Goal: Task Accomplishment & Management: Manage account settings

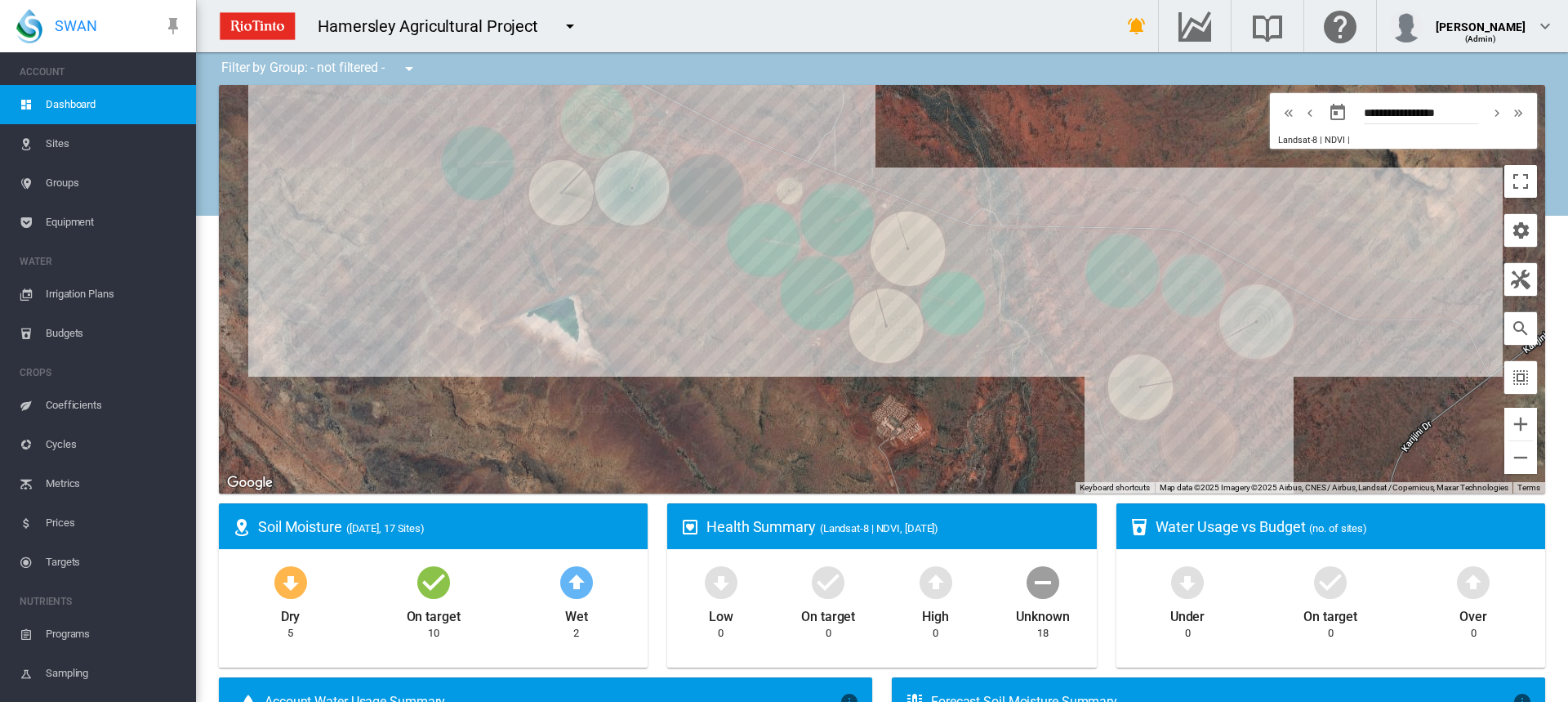
click at [61, 301] on span "Irrigation Plans" at bounding box center [114, 294] width 138 height 39
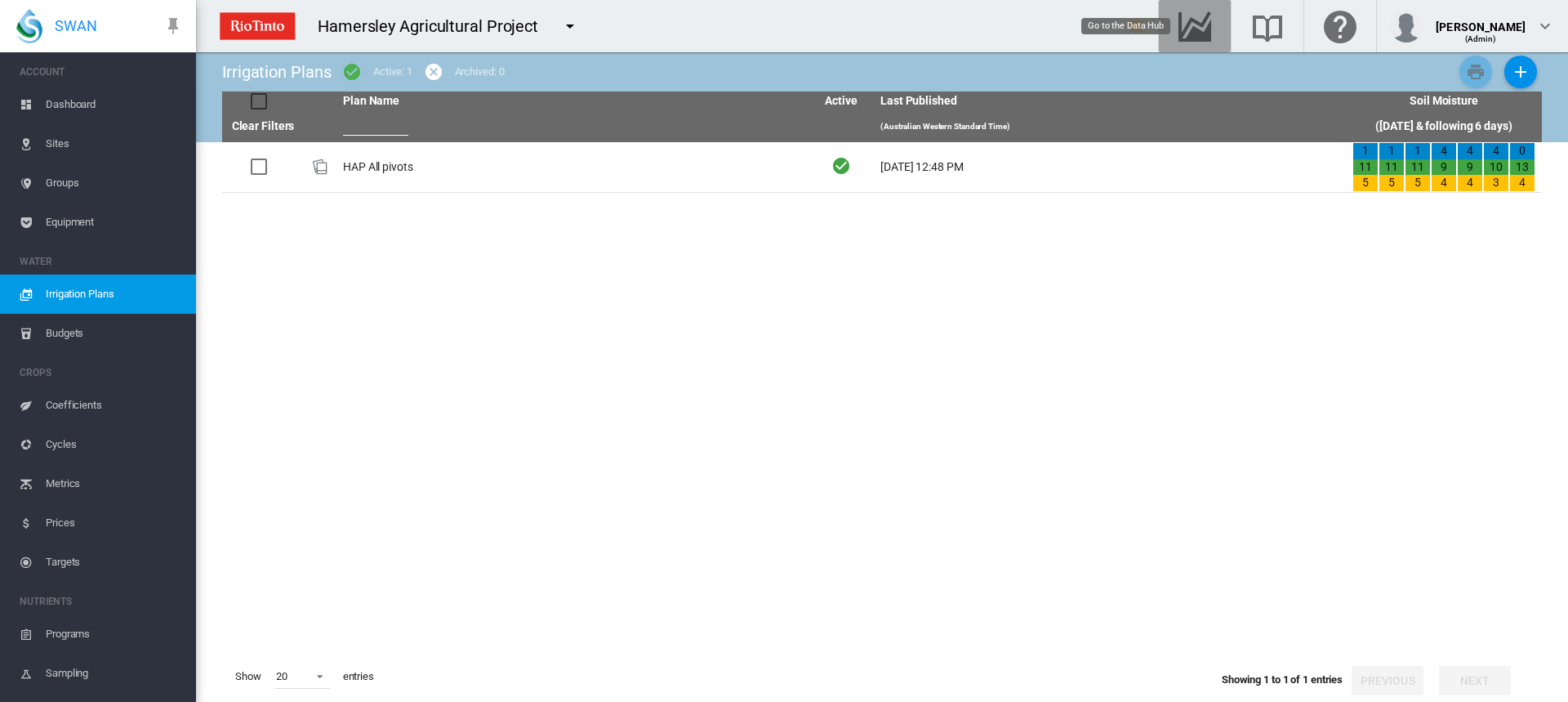
click at [1203, 35] on md-icon "Go to the Data Hub" at bounding box center [1195, 25] width 39 height 20
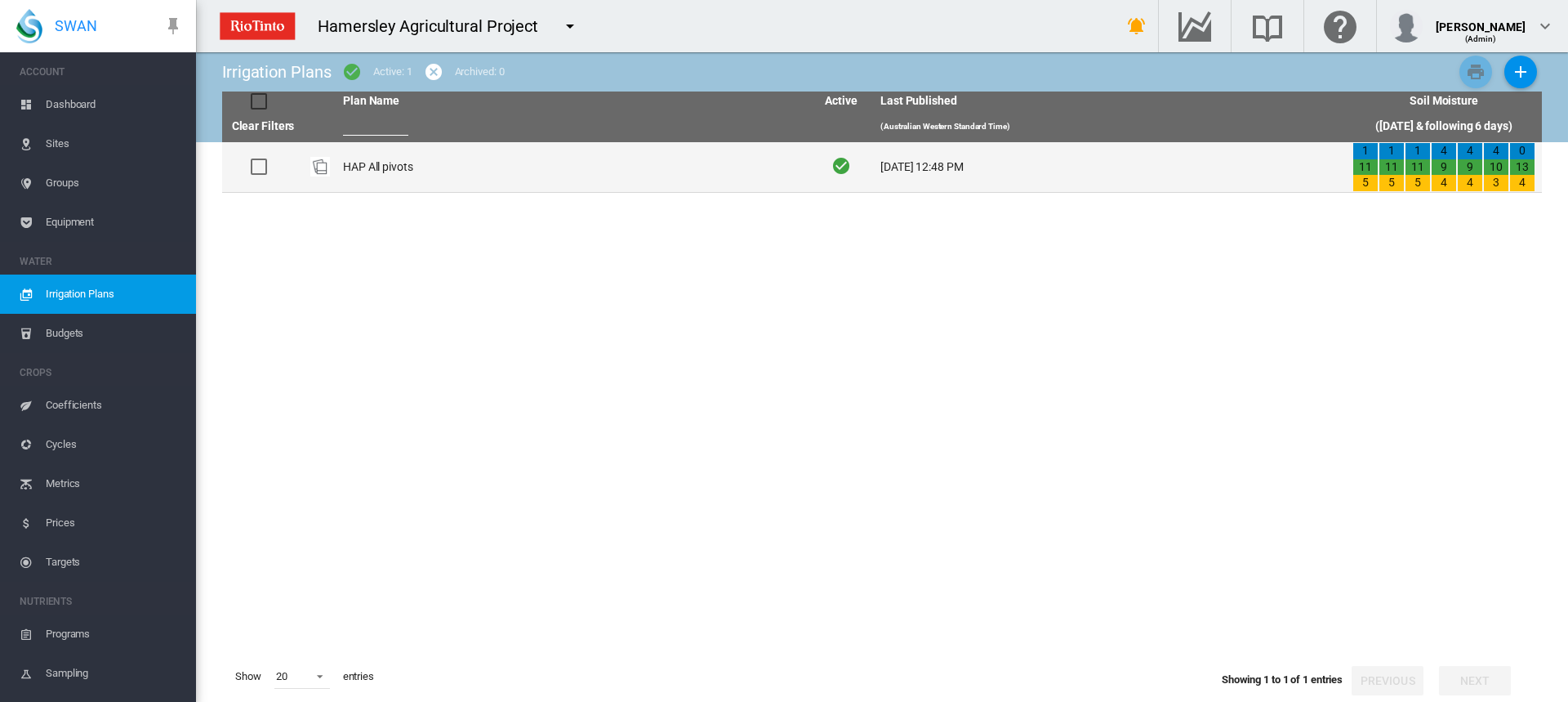
click at [404, 169] on td "HAP All pivots" at bounding box center [573, 167] width 472 height 50
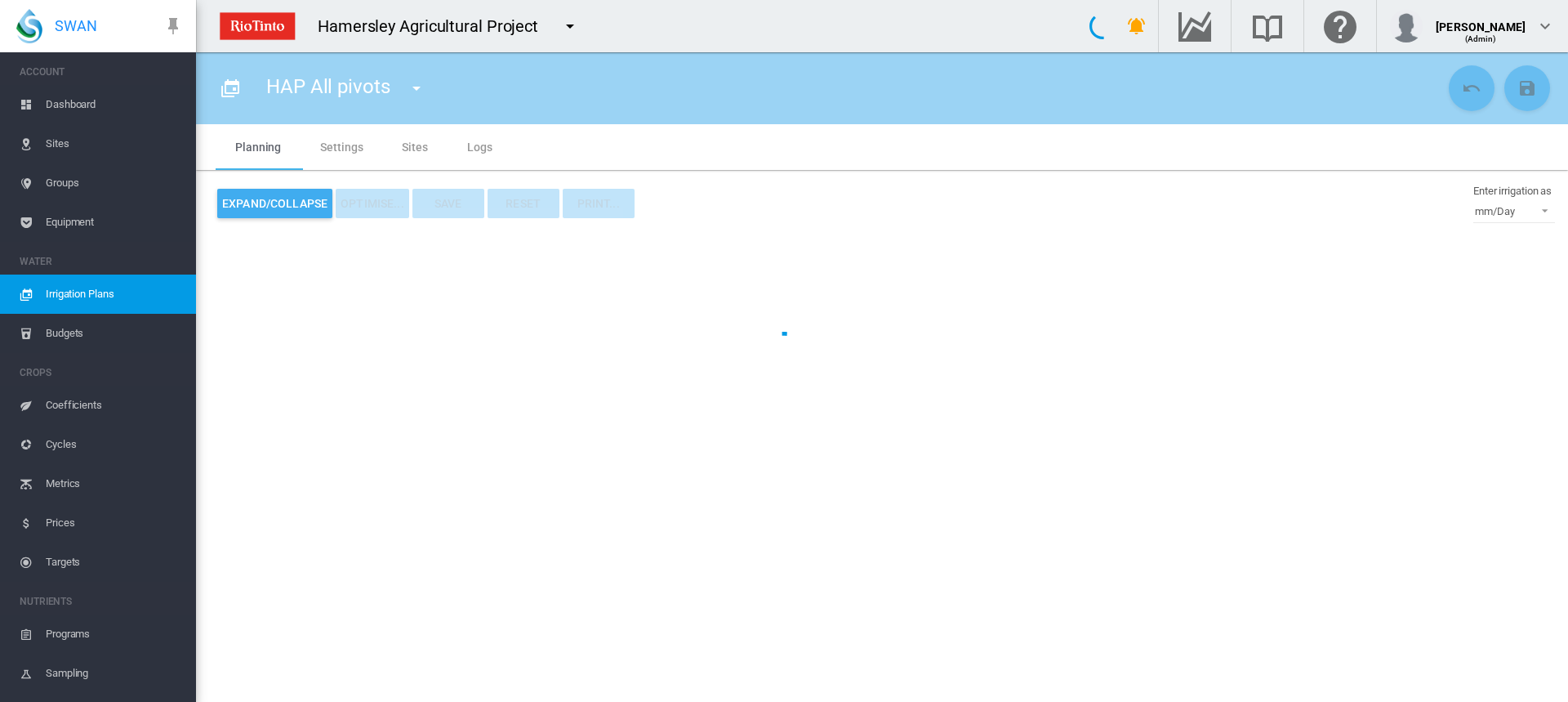
type input "**********"
type input "*"
type input "*****"
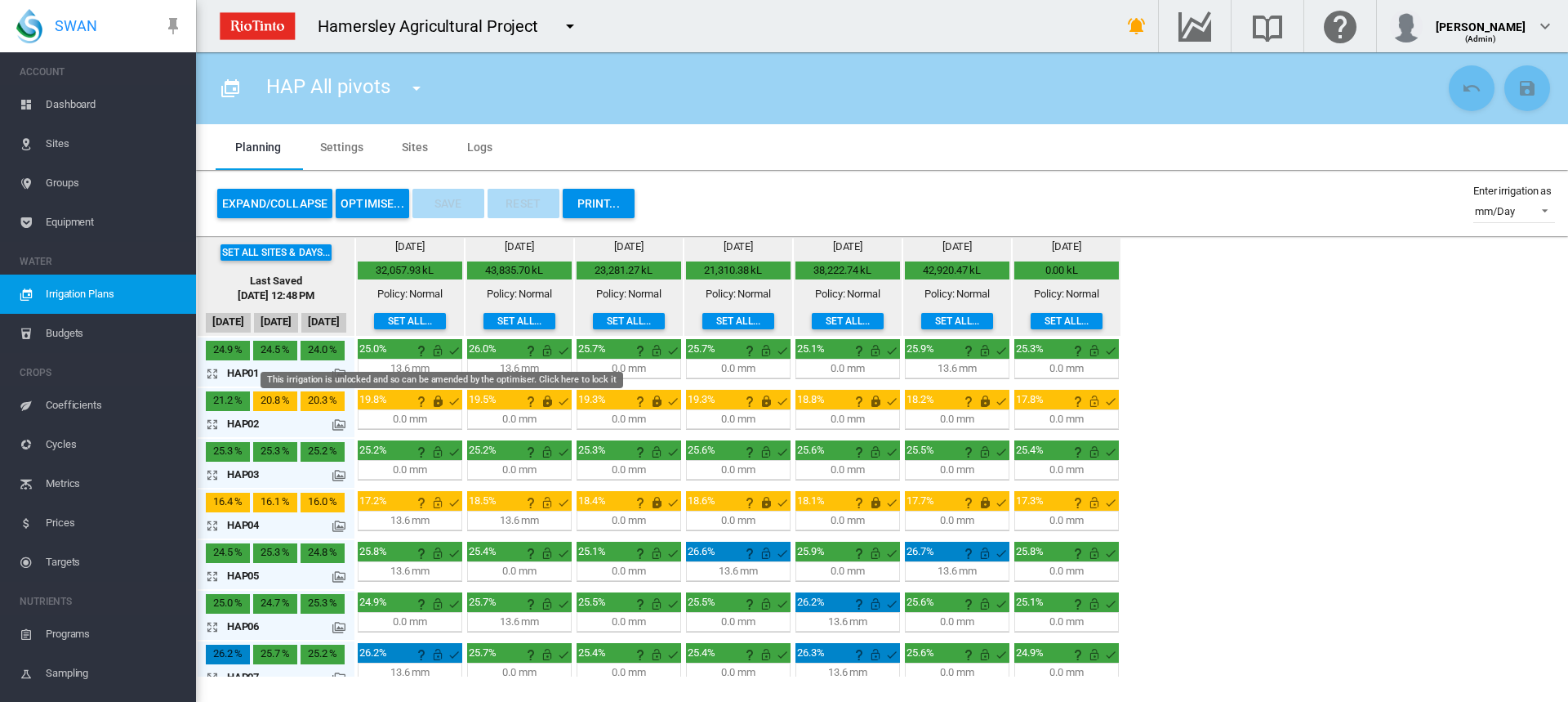
click at [435, 354] on md-icon "This irrigation is unlocked and so can be amended by the optimiser. Click here …" at bounding box center [437, 350] width 20 height 20
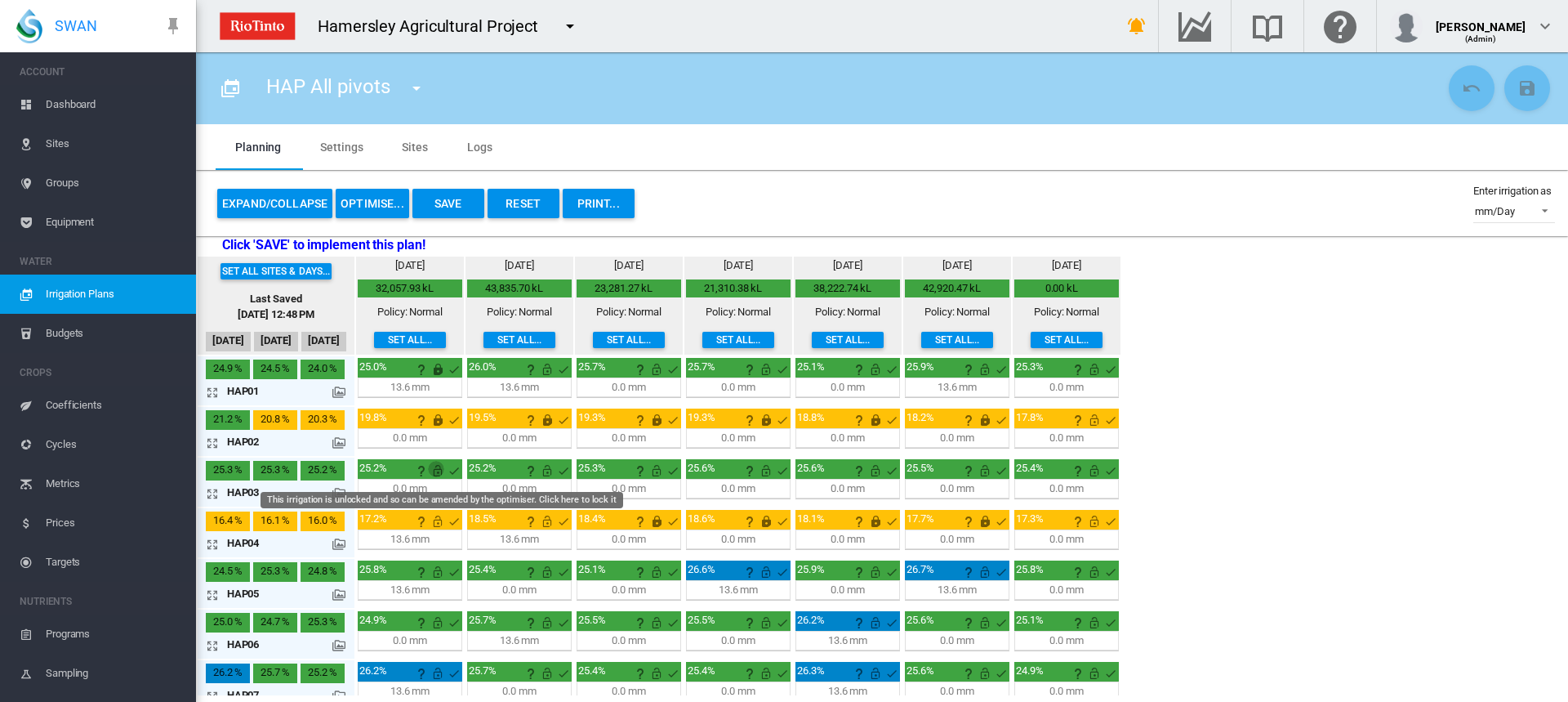
click at [435, 468] on md-icon "This irrigation is unlocked and so can be amended by the optimiser. Click here …" at bounding box center [437, 470] width 20 height 20
click at [213, 548] on md-icon "icon-arrow-expand" at bounding box center [215, 544] width 20 height 20
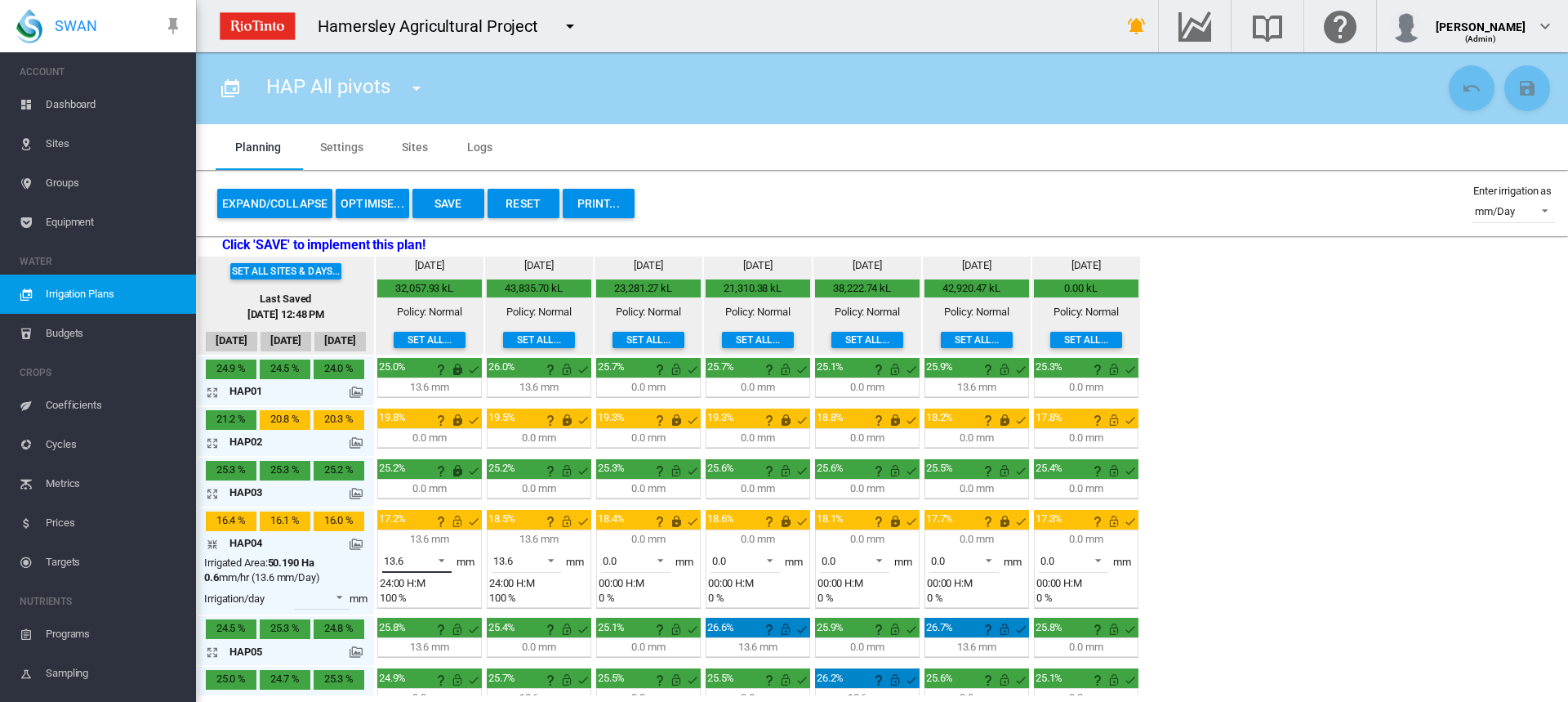
click at [442, 561] on span at bounding box center [436, 559] width 20 height 15
click at [428, 526] on md-option "0.0" at bounding box center [426, 521] width 111 height 39
click at [457, 523] on md-icon "This irrigation is unlocked and so can be amended by the optimiser. Click here …" at bounding box center [457, 520] width 20 height 20
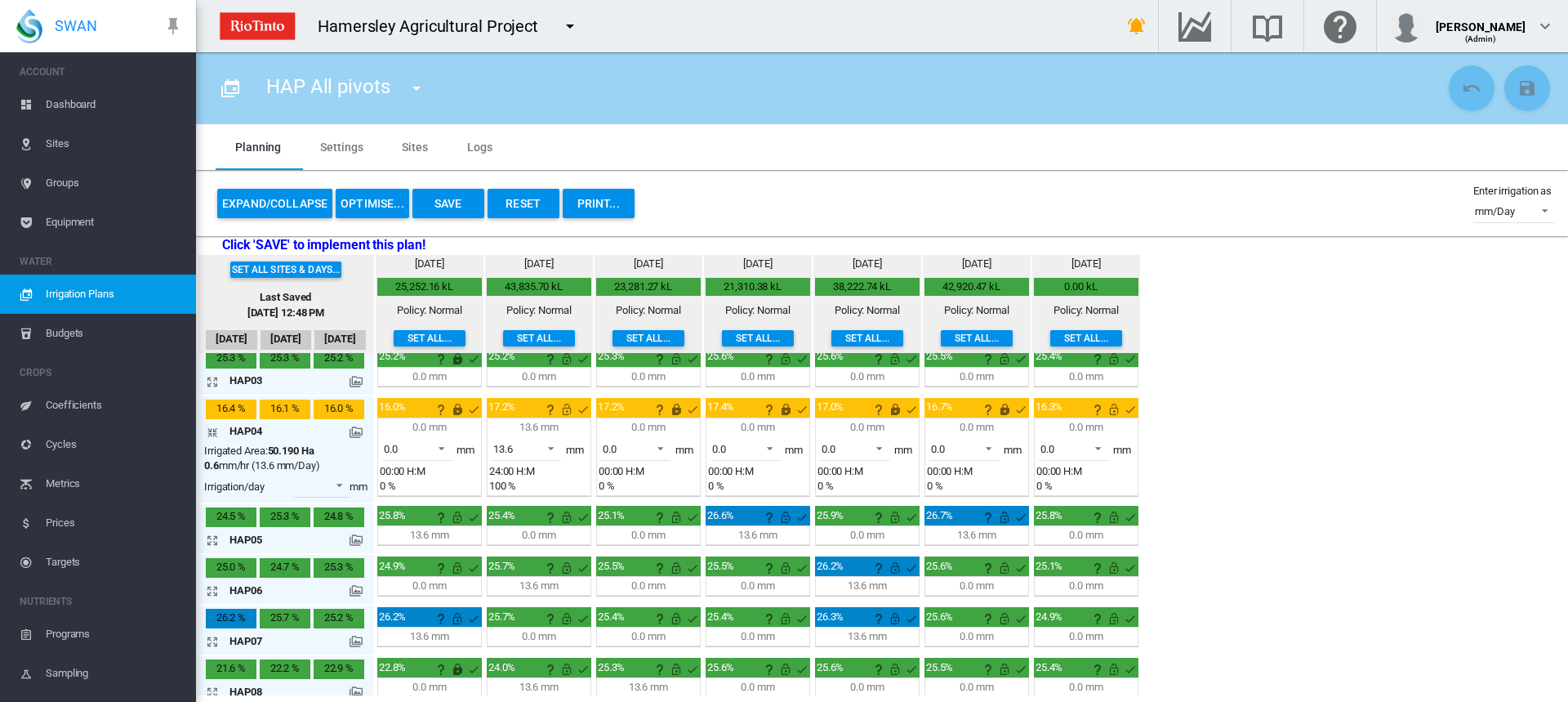
scroll to position [164, 0]
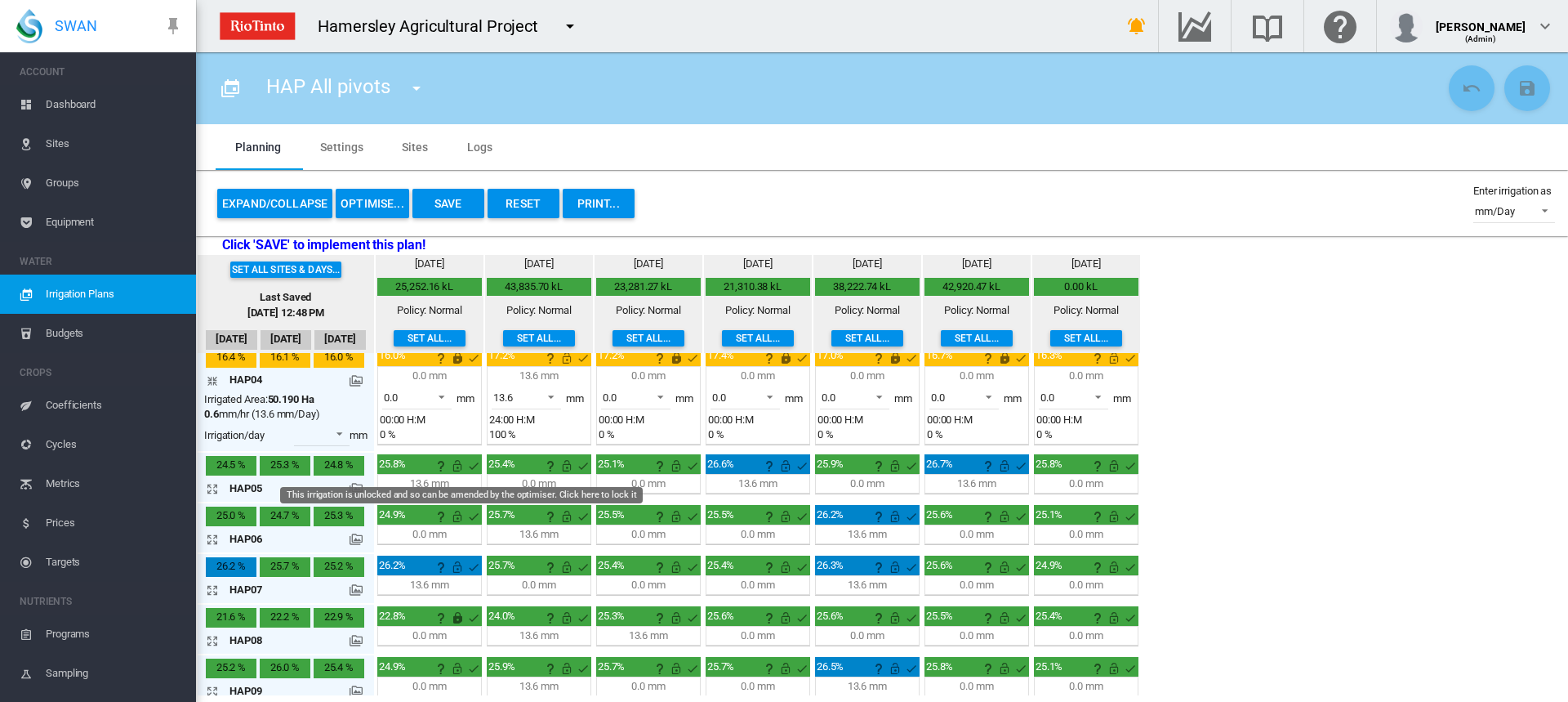
click at [457, 468] on md-icon "This irrigation is unlocked and so can be amended by the optimiser. Click here …" at bounding box center [457, 465] width 20 height 20
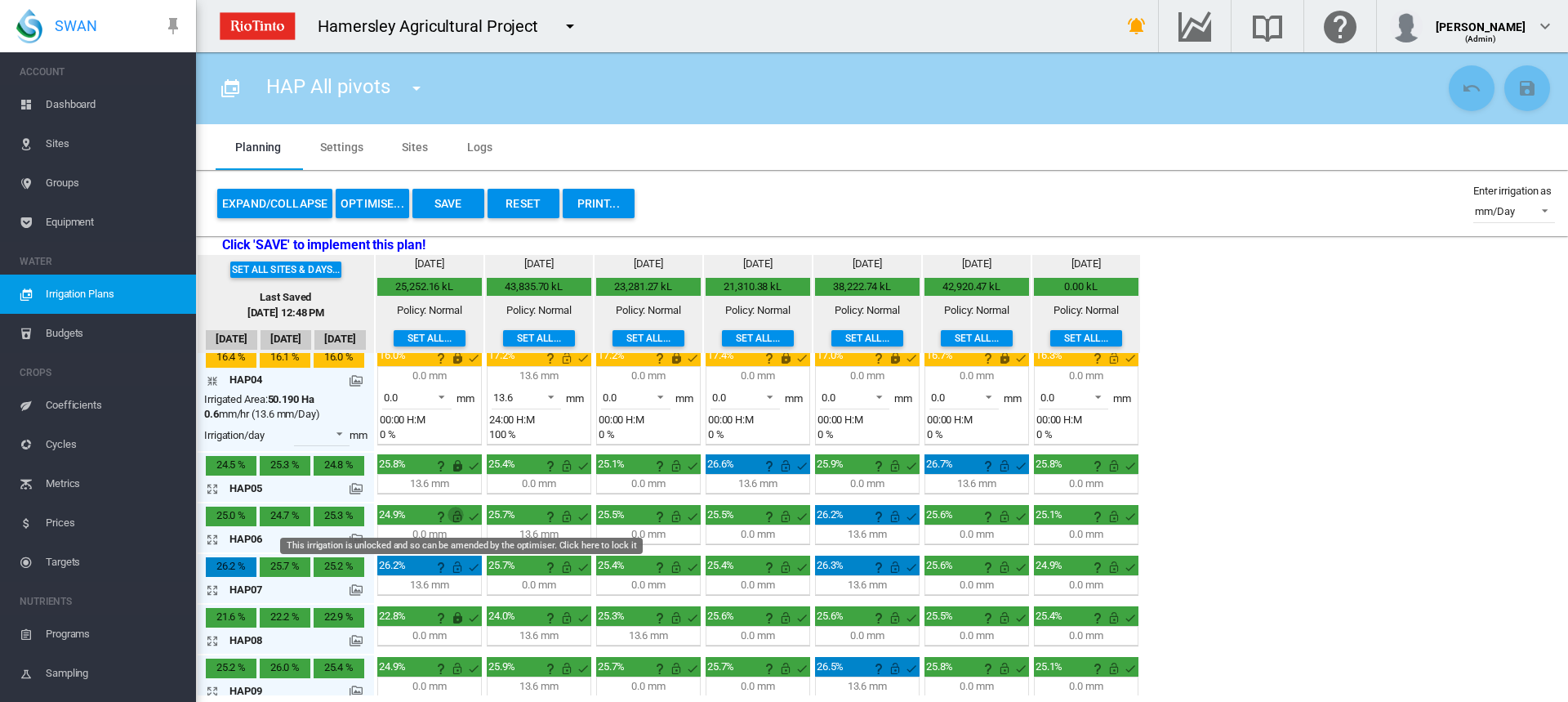
click at [457, 520] on md-icon "This irrigation is unlocked and so can be amended by the optimiser. Click here …" at bounding box center [457, 516] width 20 height 20
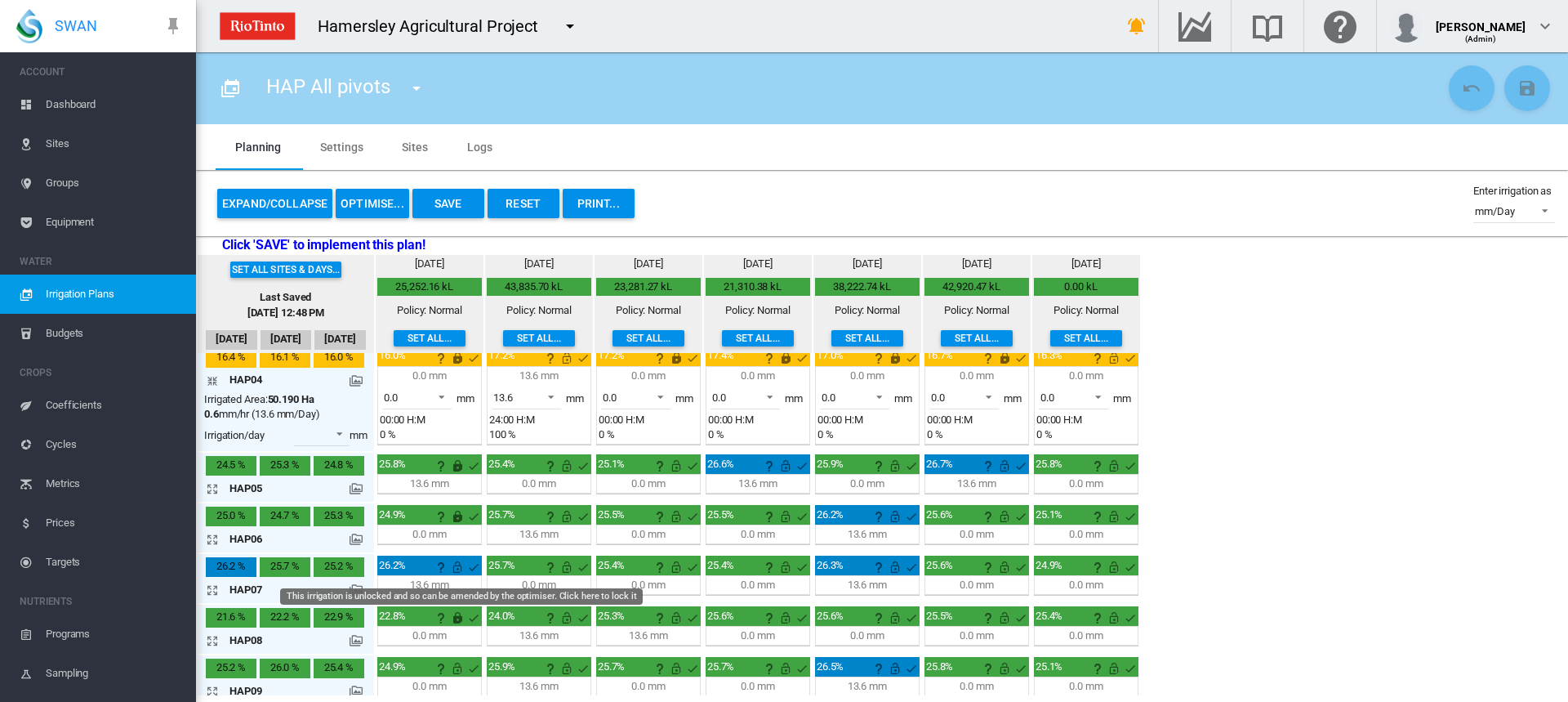
click at [457, 568] on md-icon "This irrigation is unlocked and so can be amended by the optimiser. Click here …" at bounding box center [457, 566] width 20 height 20
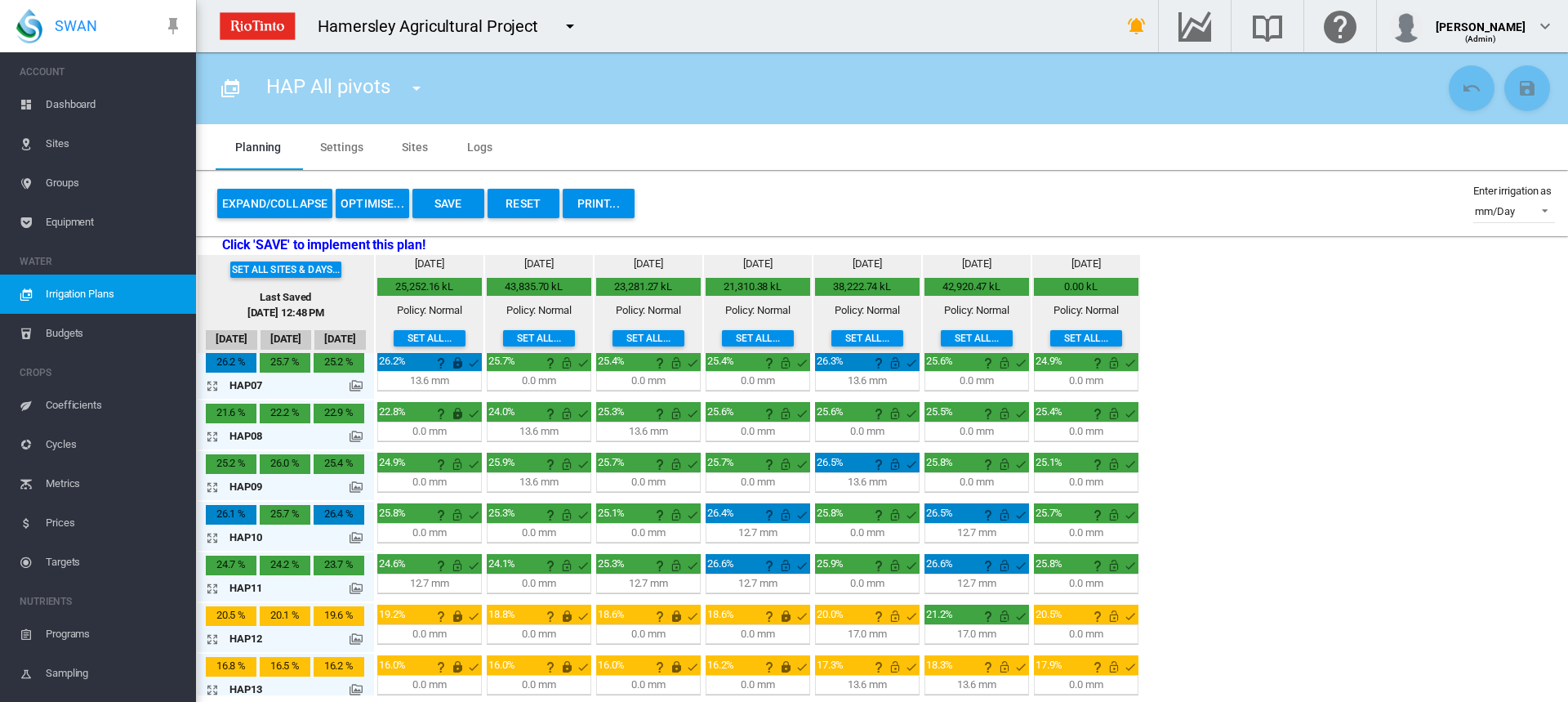
scroll to position [408, 0]
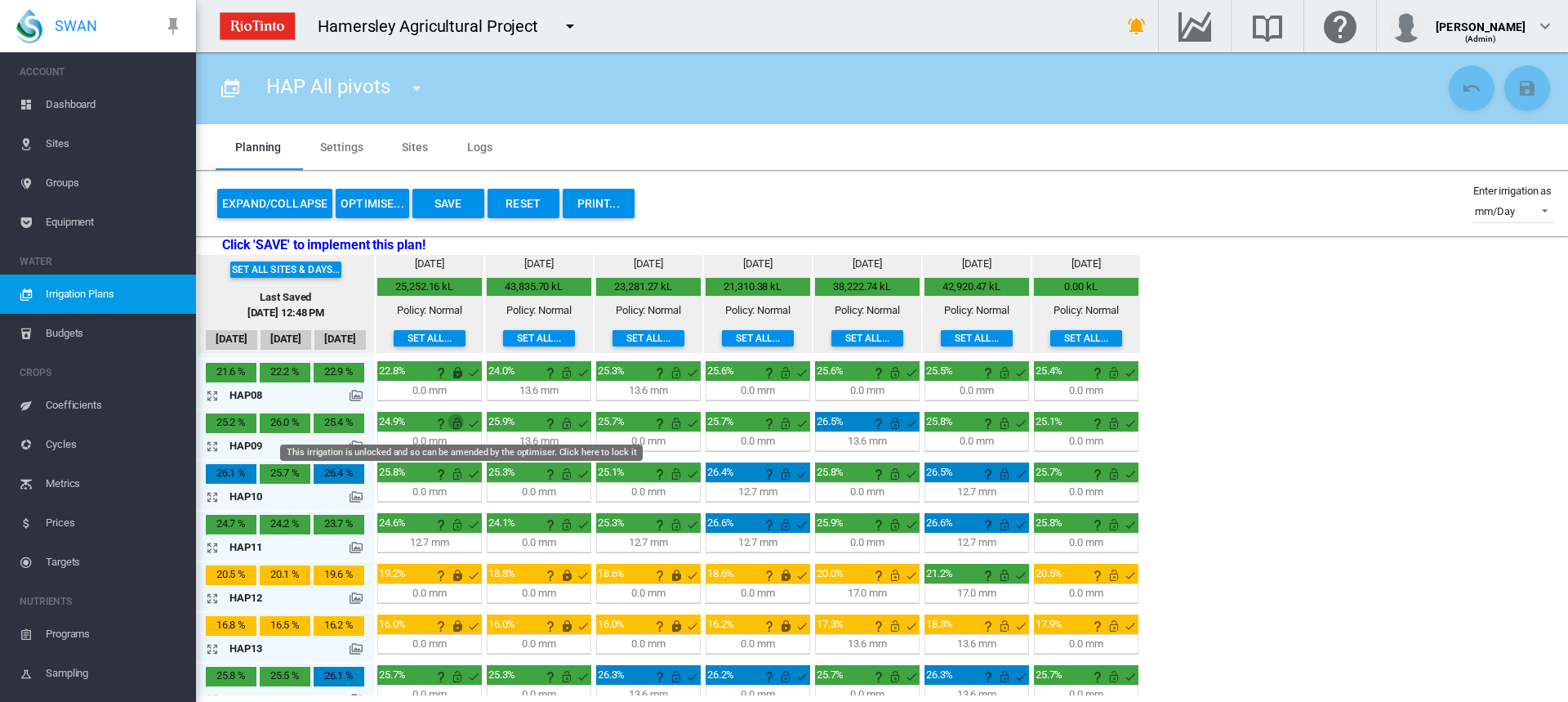
click at [459, 425] on md-icon "This irrigation is unlocked and so can be amended by the optimiser. Click here …" at bounding box center [457, 423] width 20 height 20
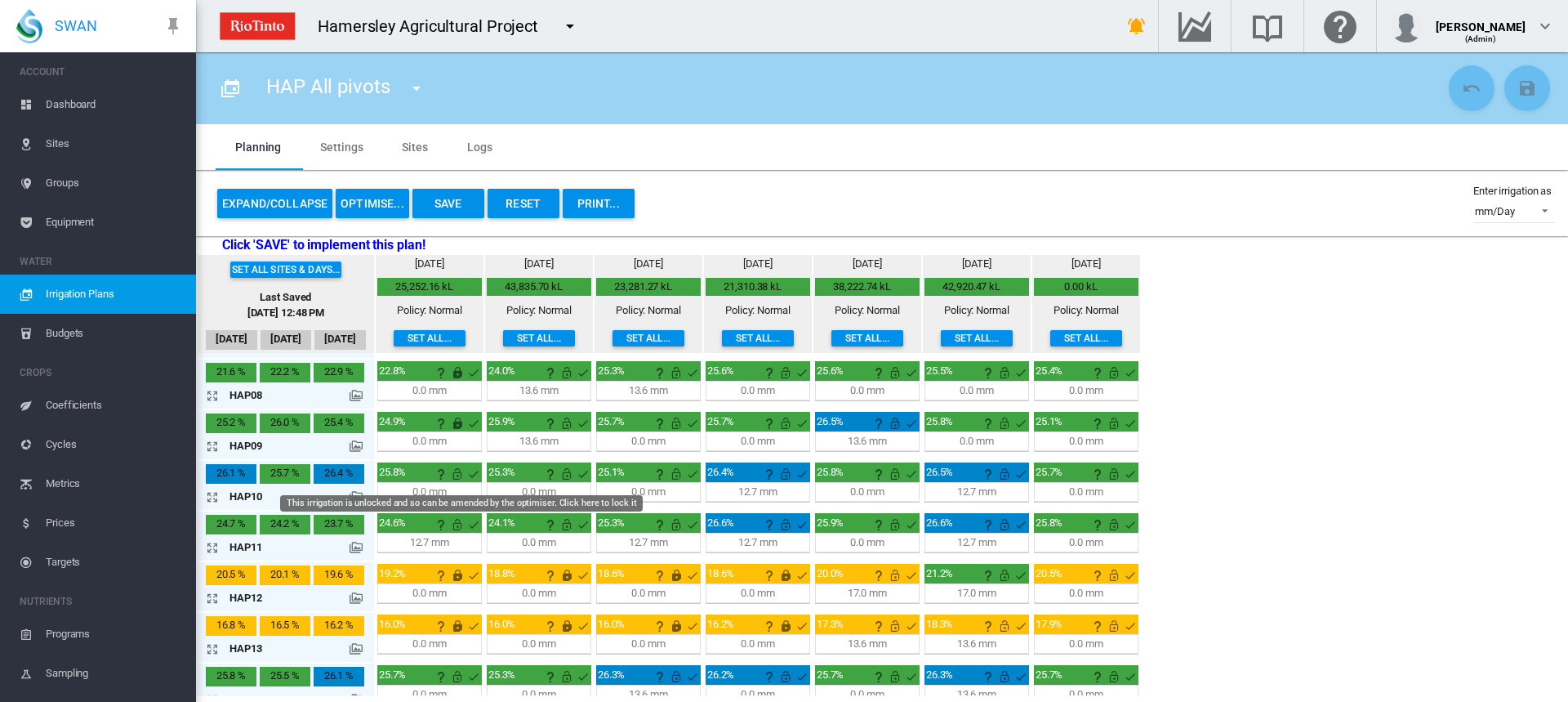
click at [455, 473] on md-icon "This irrigation is unlocked and so can be amended by the optimiser. Click here …" at bounding box center [457, 474] width 20 height 20
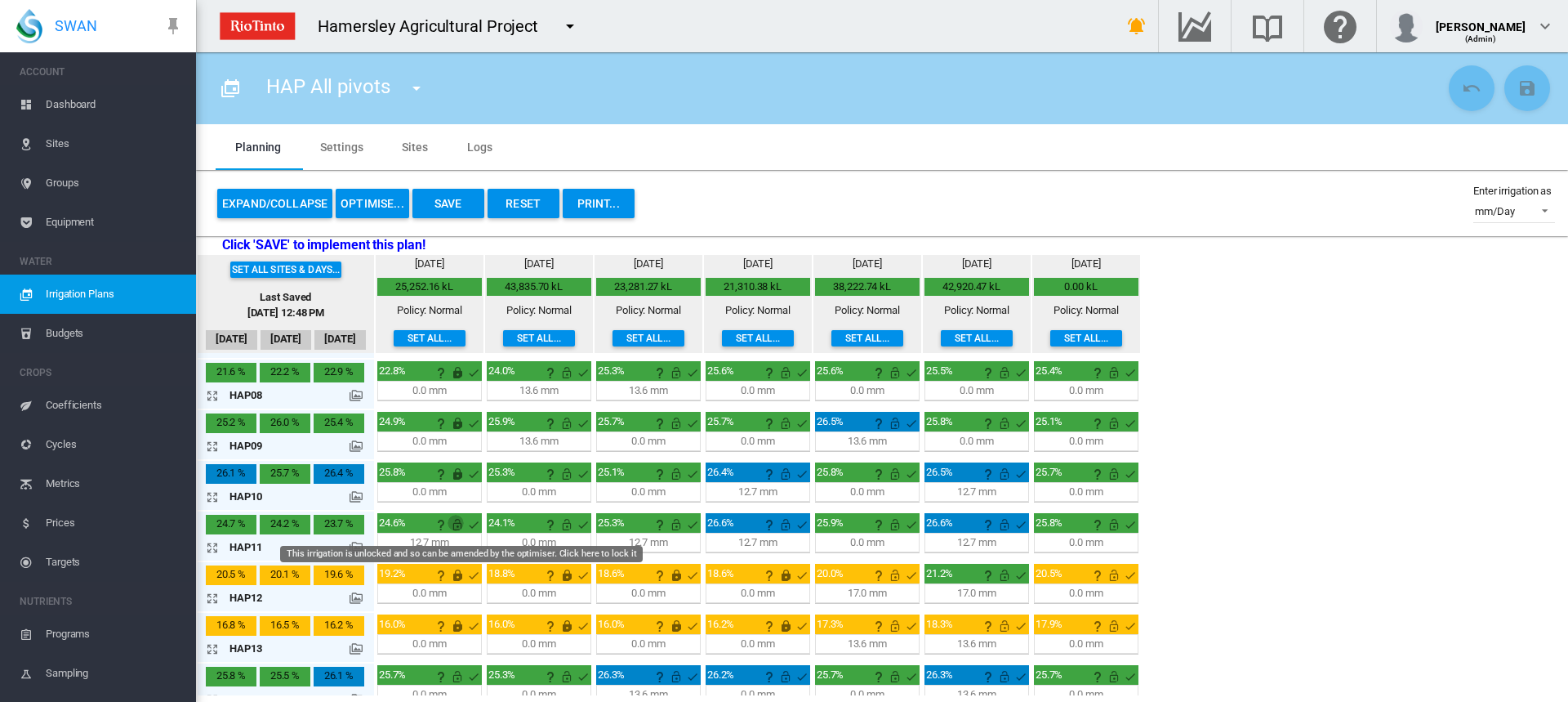
click at [457, 526] on md-icon "This irrigation is unlocked and so can be amended by the optimiser. Click here …" at bounding box center [457, 524] width 20 height 20
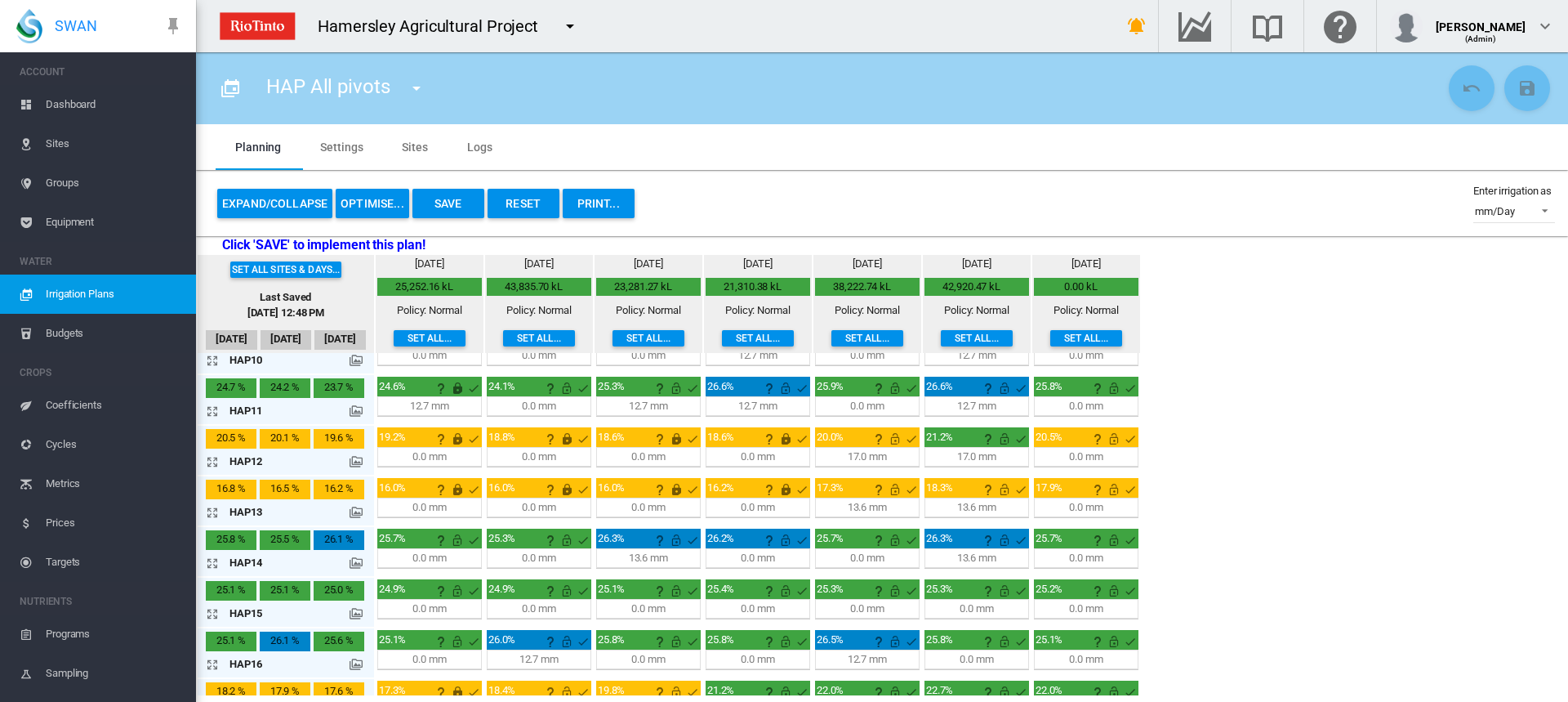
scroll to position [572, 0]
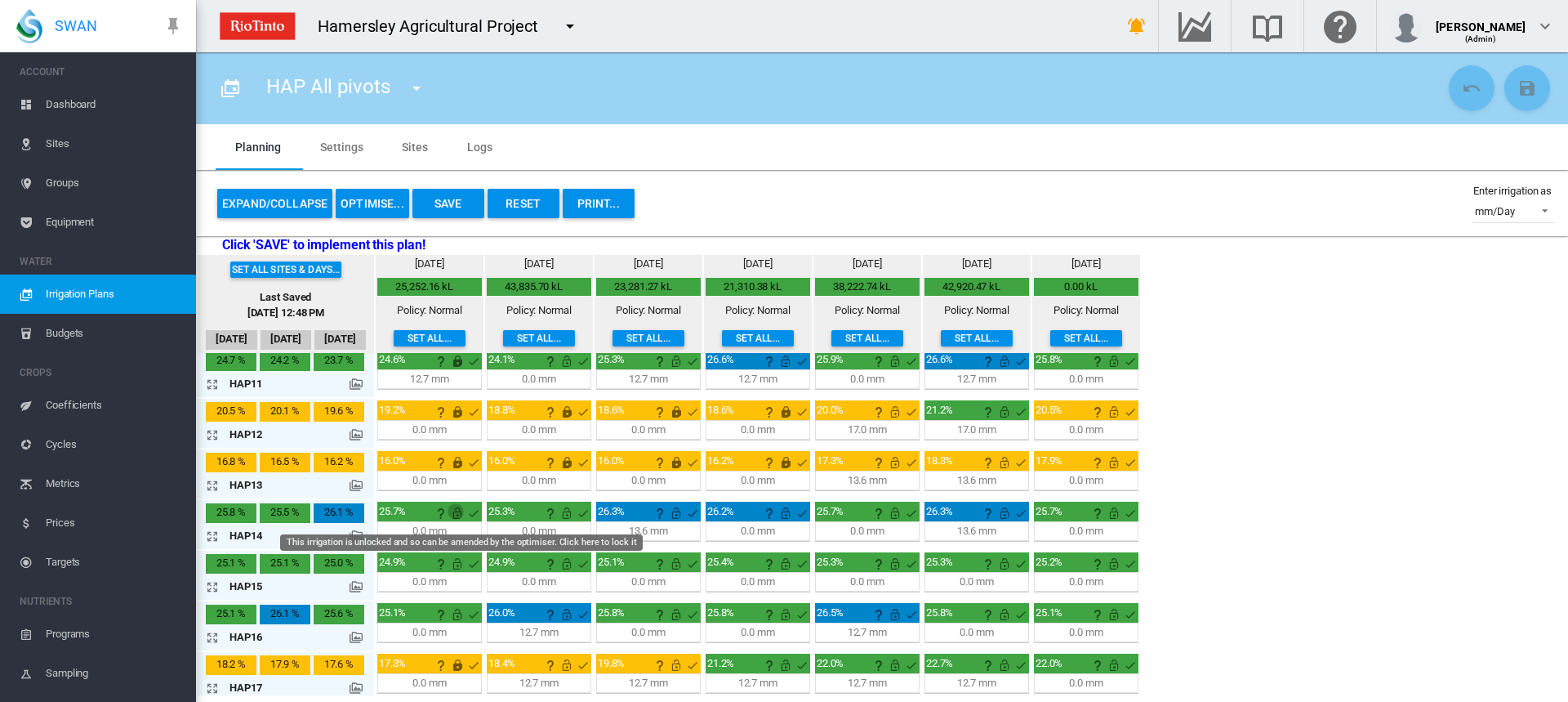
click at [457, 516] on md-icon "This irrigation is unlocked and so can be amended by the optimiser. Click here …" at bounding box center [457, 513] width 20 height 20
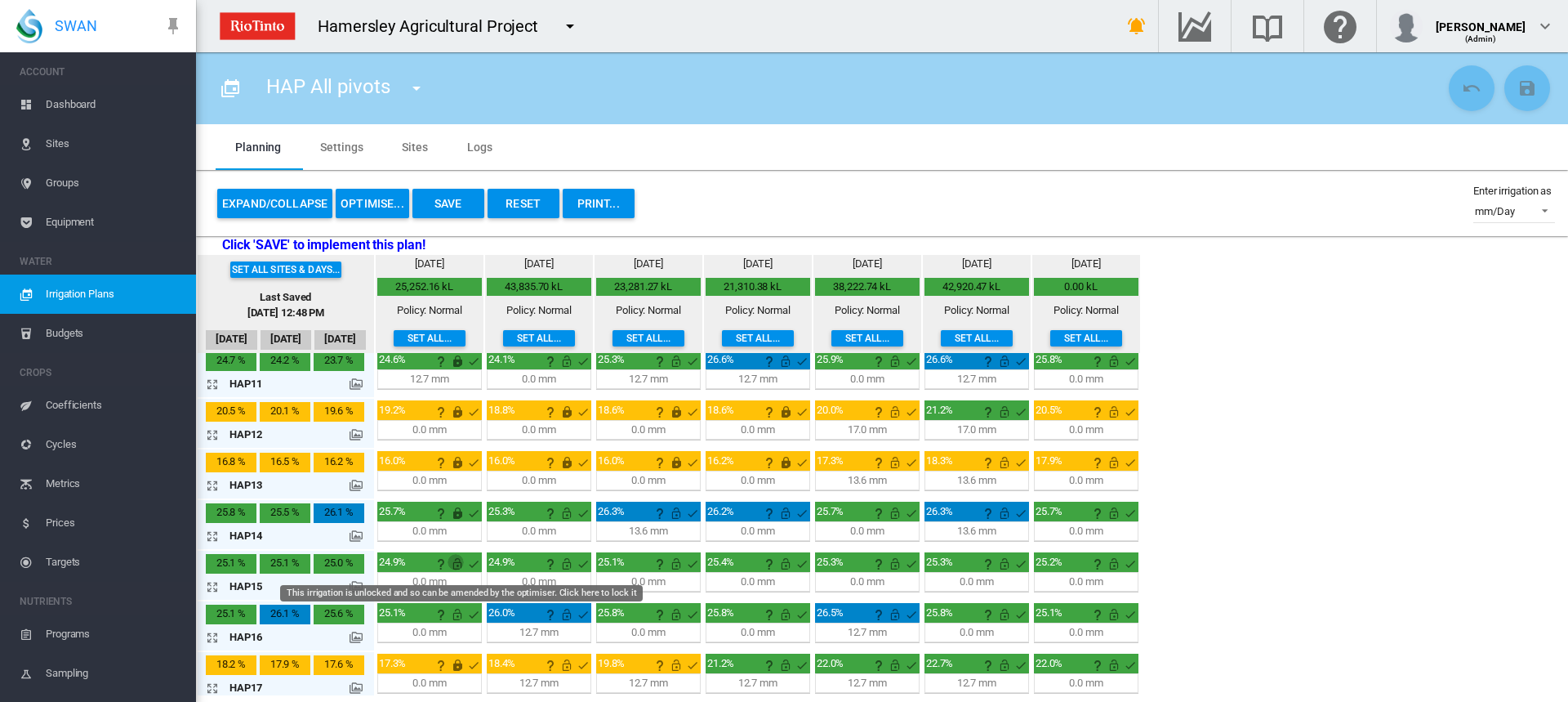
click at [457, 563] on md-icon "This irrigation is unlocked and so can be amended by the optimiser. Click here …" at bounding box center [457, 563] width 20 height 20
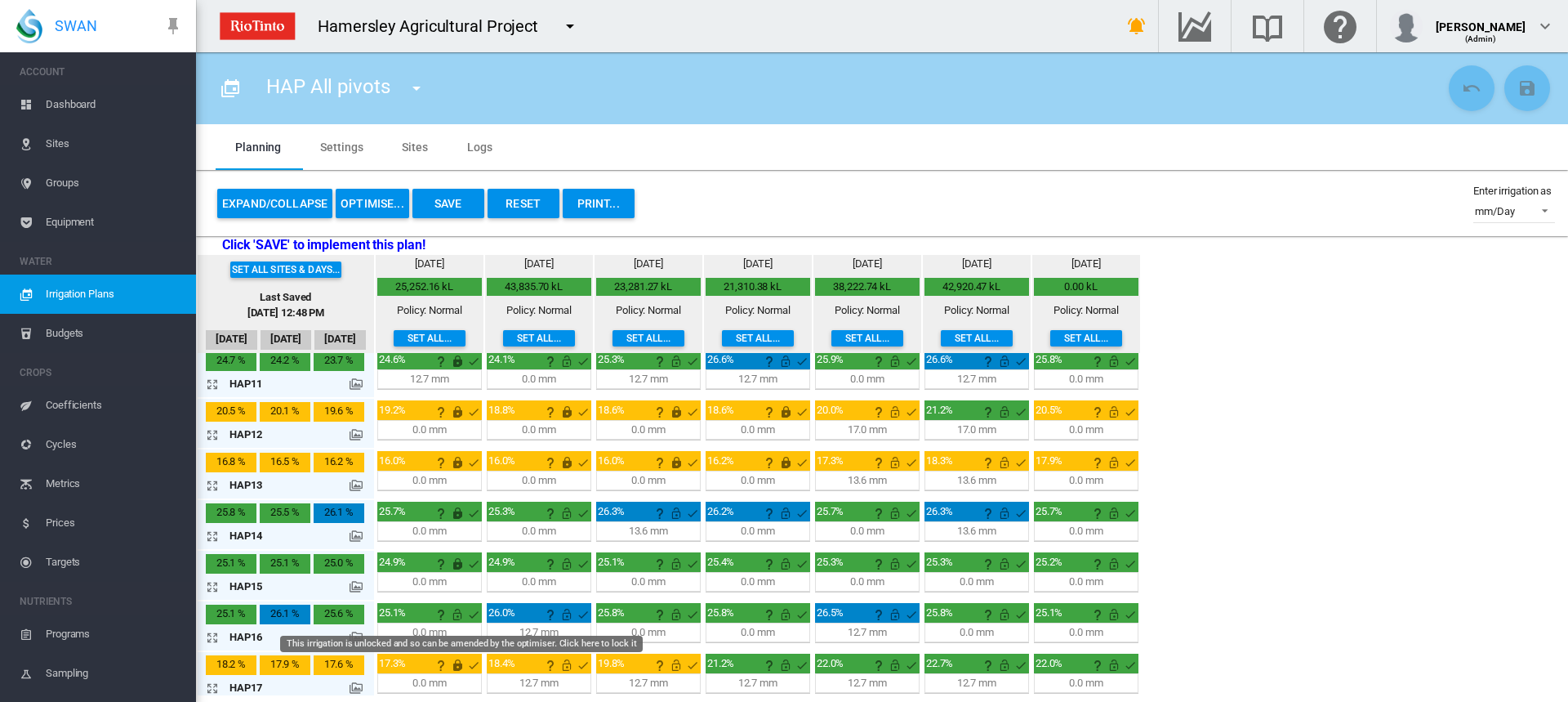
click at [458, 607] on md-icon "This irrigation is unlocked and so can be amended by the optimiser. Click here …" at bounding box center [457, 614] width 20 height 20
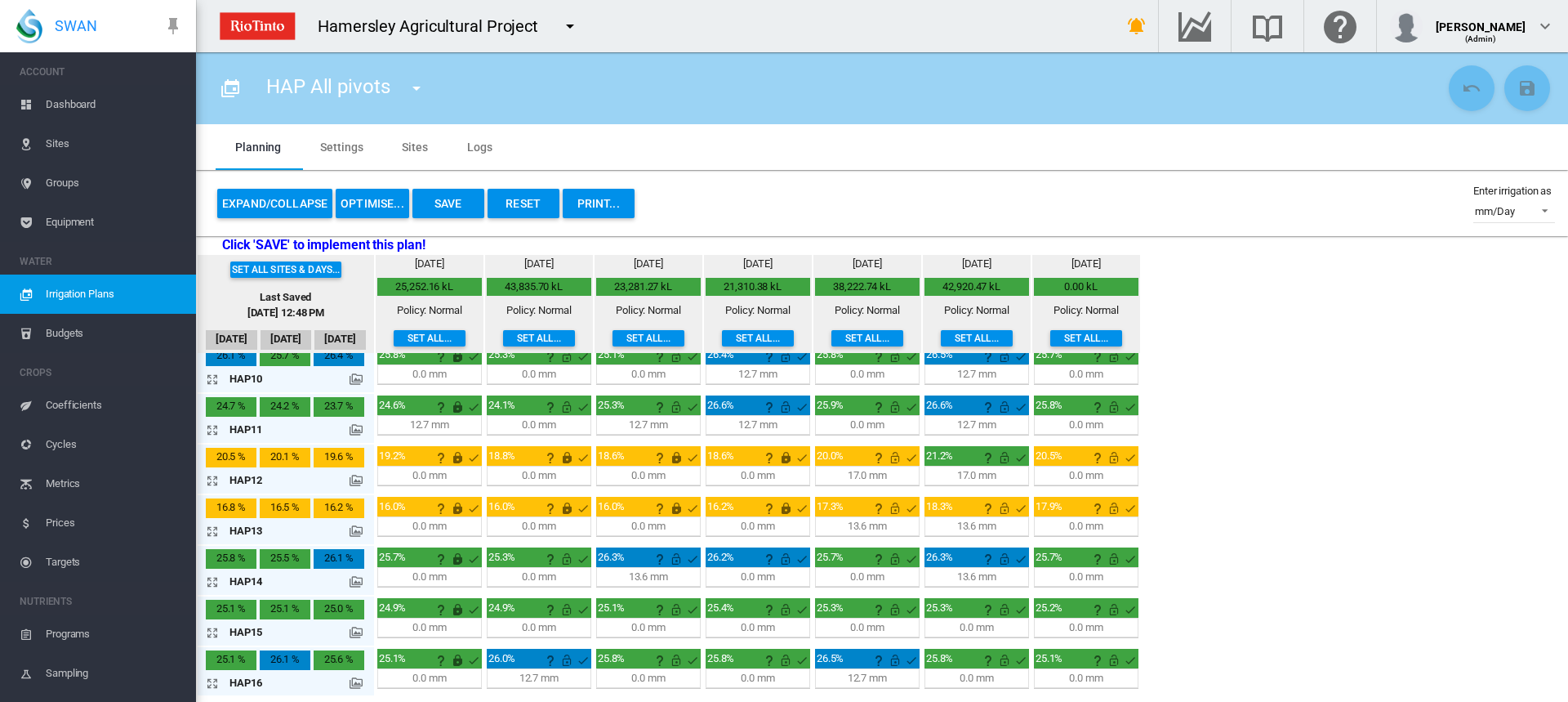
scroll to position [498, 0]
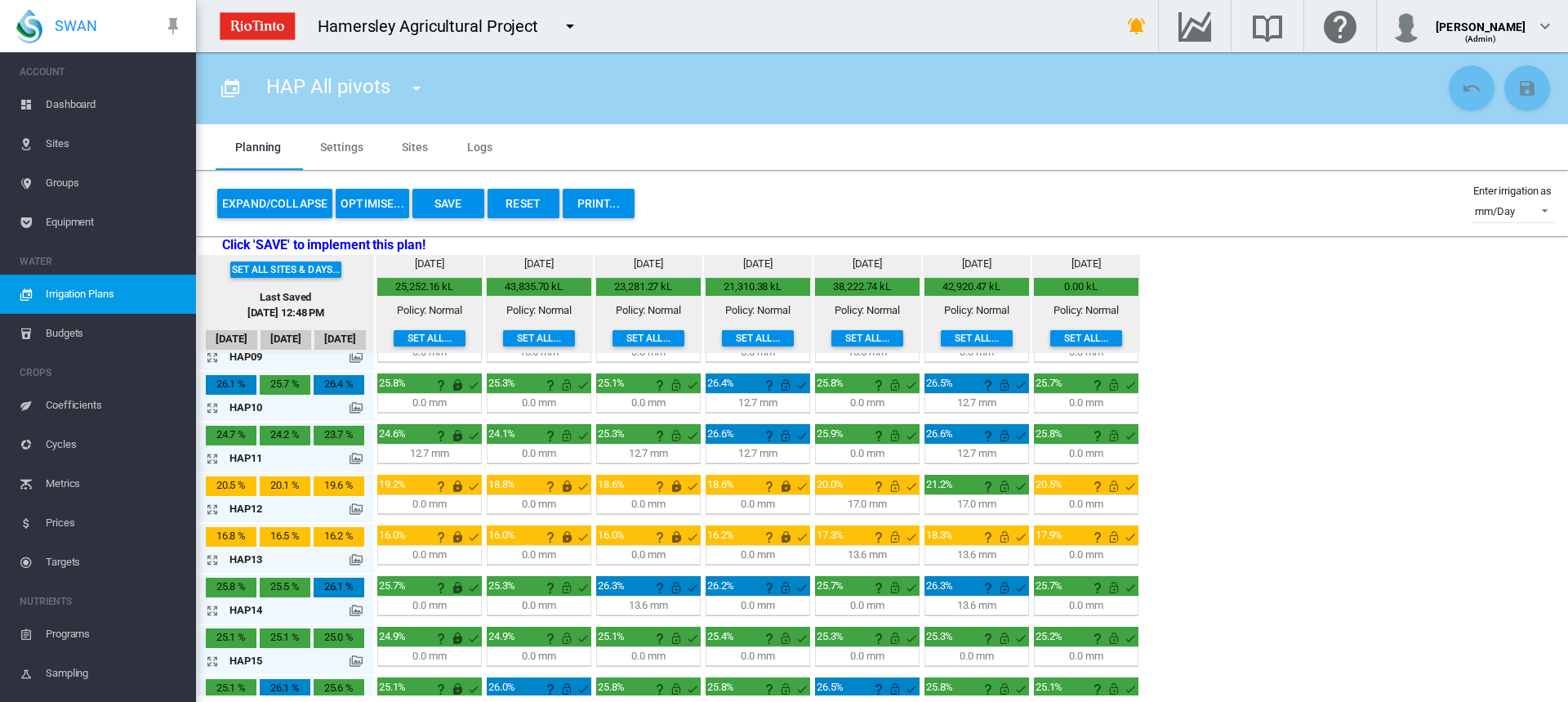
click at [210, 458] on md-icon "icon-arrow-expand" at bounding box center [215, 458] width 20 height 20
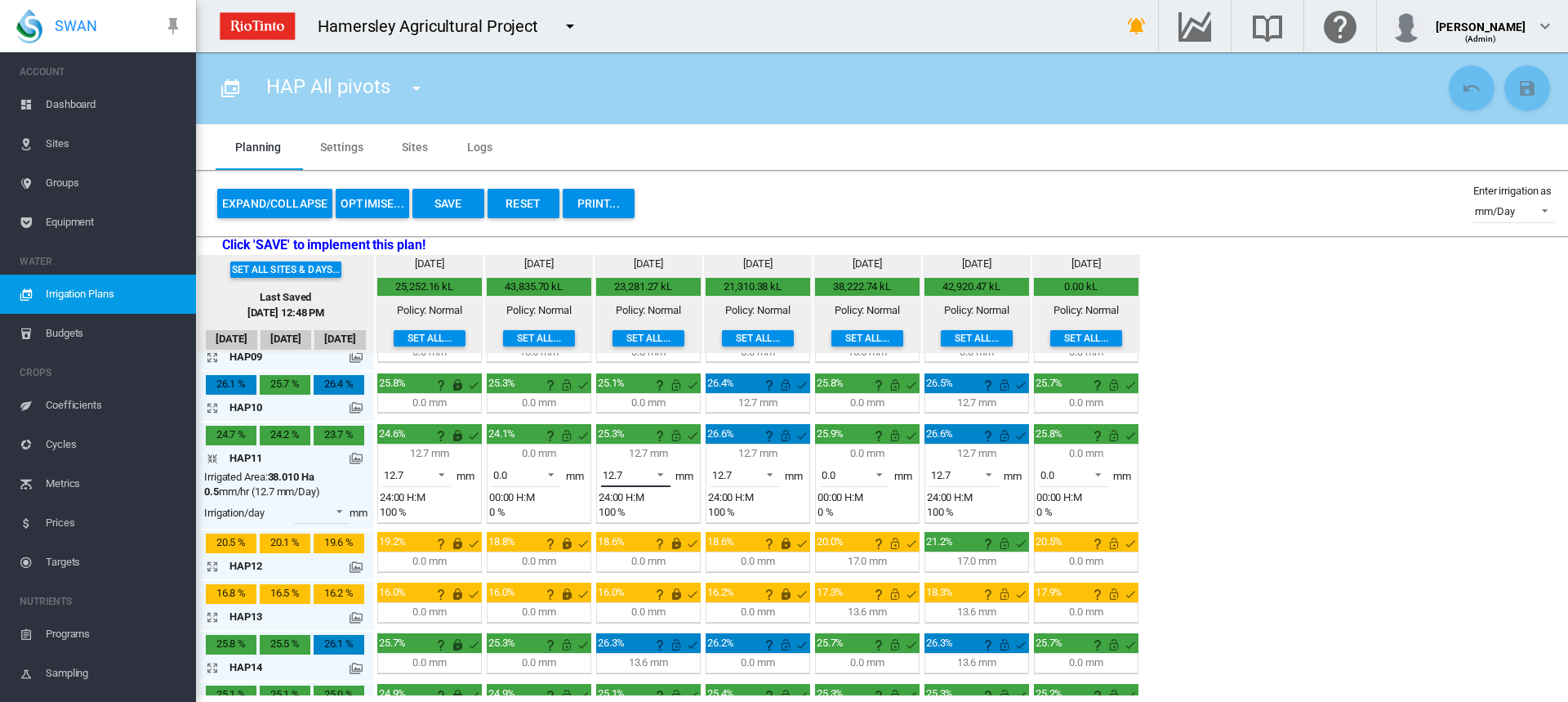
click at [657, 472] on span at bounding box center [655, 473] width 20 height 15
click at [646, 444] on md-option "0.0" at bounding box center [645, 436] width 111 height 39
click at [769, 474] on span at bounding box center [764, 473] width 20 height 15
click at [762, 440] on md-option "0.0" at bounding box center [754, 436] width 111 height 39
click at [990, 466] on span at bounding box center [983, 473] width 20 height 15
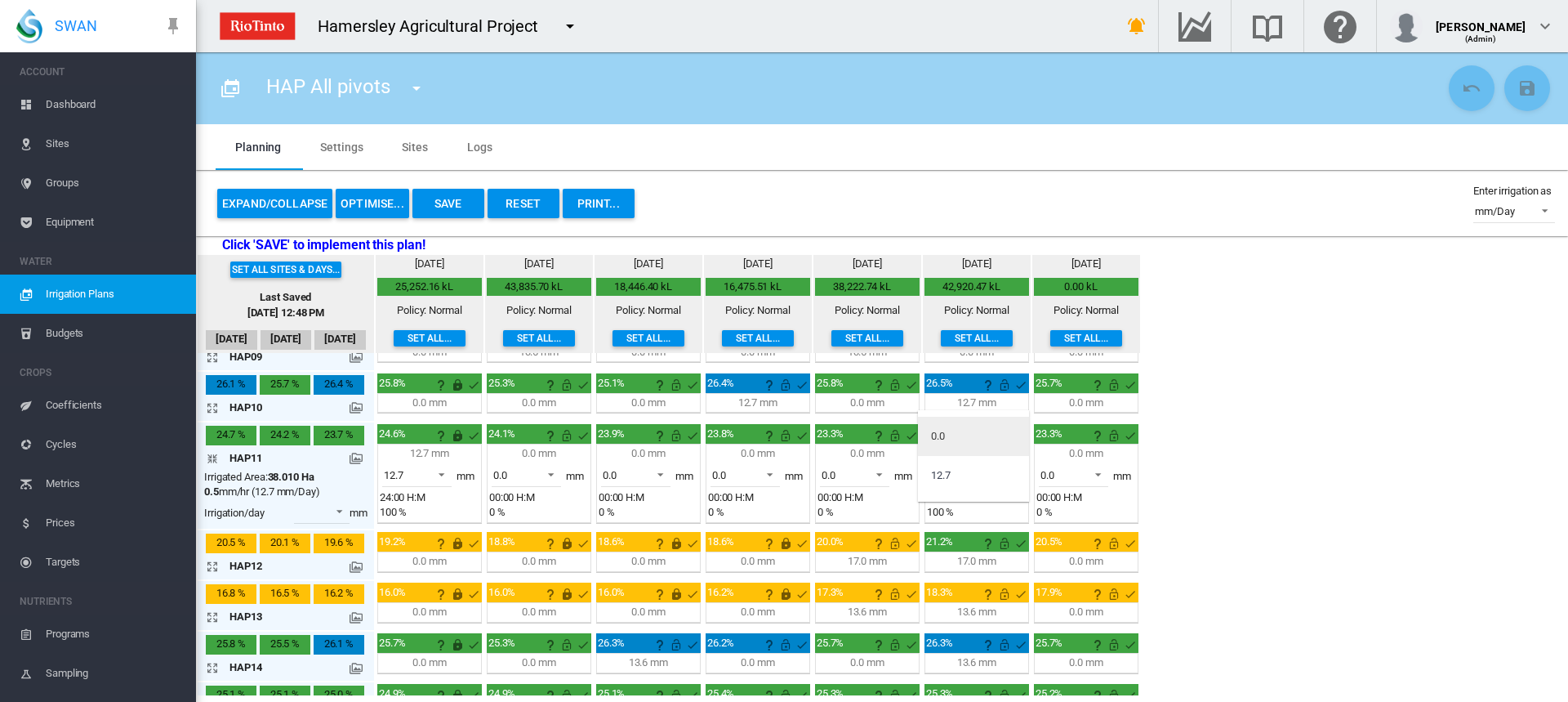
click at [981, 435] on md-option "0.0" at bounding box center [973, 436] width 111 height 39
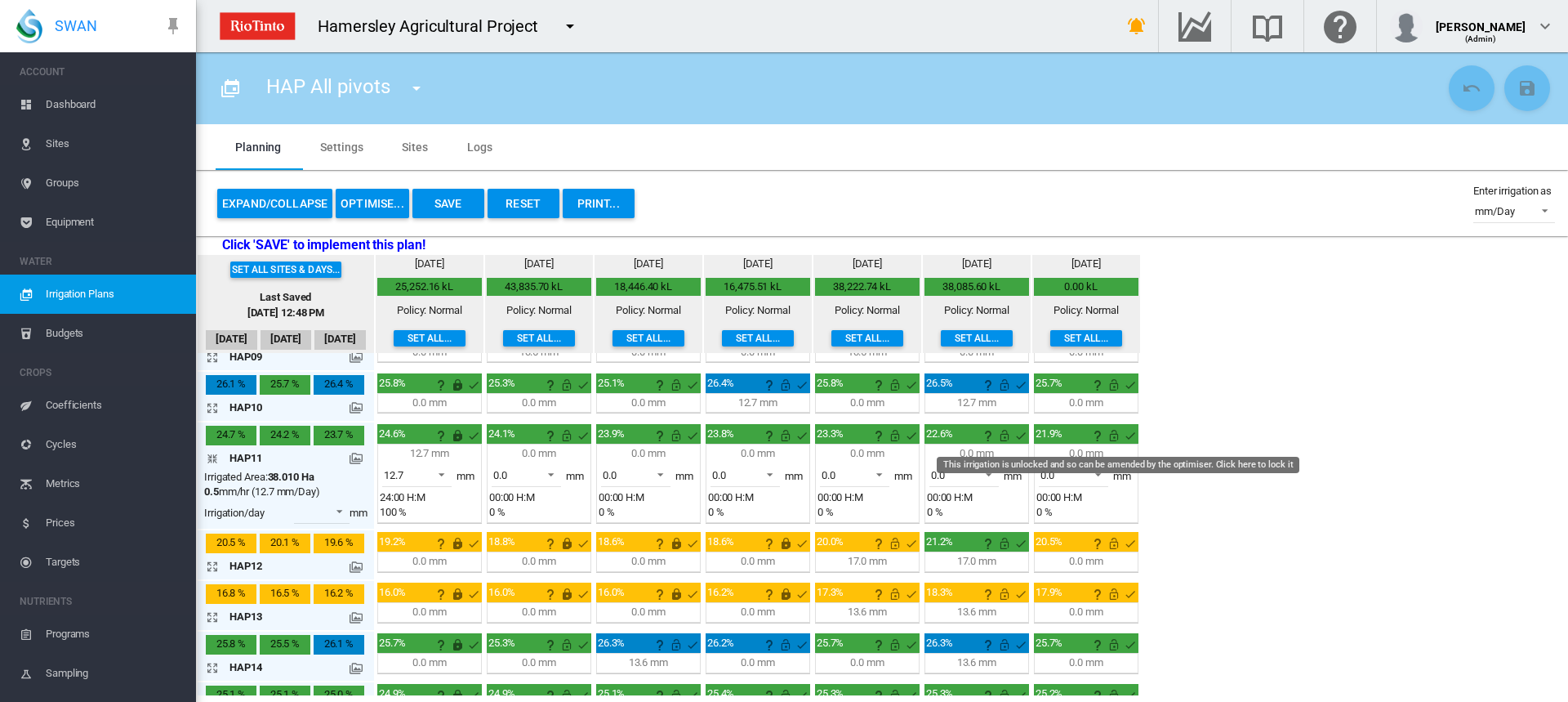
click at [1115, 434] on md-icon "This irrigation is unlocked and so can be amended by the optimiser. Click here …" at bounding box center [1113, 435] width 20 height 20
click at [1002, 431] on md-icon "This irrigation is unlocked and so can be amended by the optimiser. Click here …" at bounding box center [1004, 435] width 20 height 20
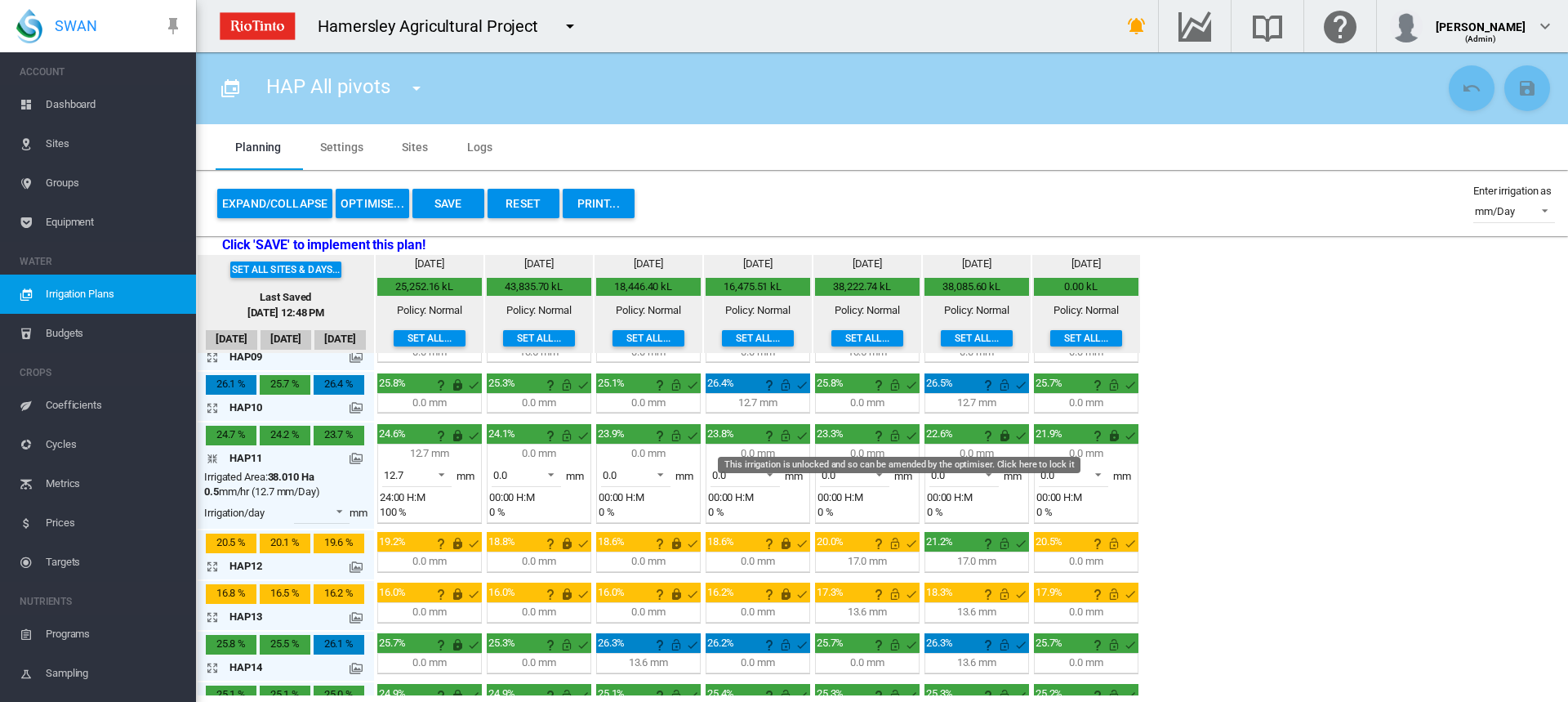
click at [893, 434] on md-icon "This irrigation is unlocked and so can be amended by the optimiser. Click here …" at bounding box center [894, 435] width 20 height 20
drag, startPoint x: 783, startPoint y: 433, endPoint x: 766, endPoint y: 441, distance: 18.8
click at [785, 433] on md-icon "This irrigation is unlocked and so can be amended by the optimiser. Click here …" at bounding box center [785, 435] width 20 height 20
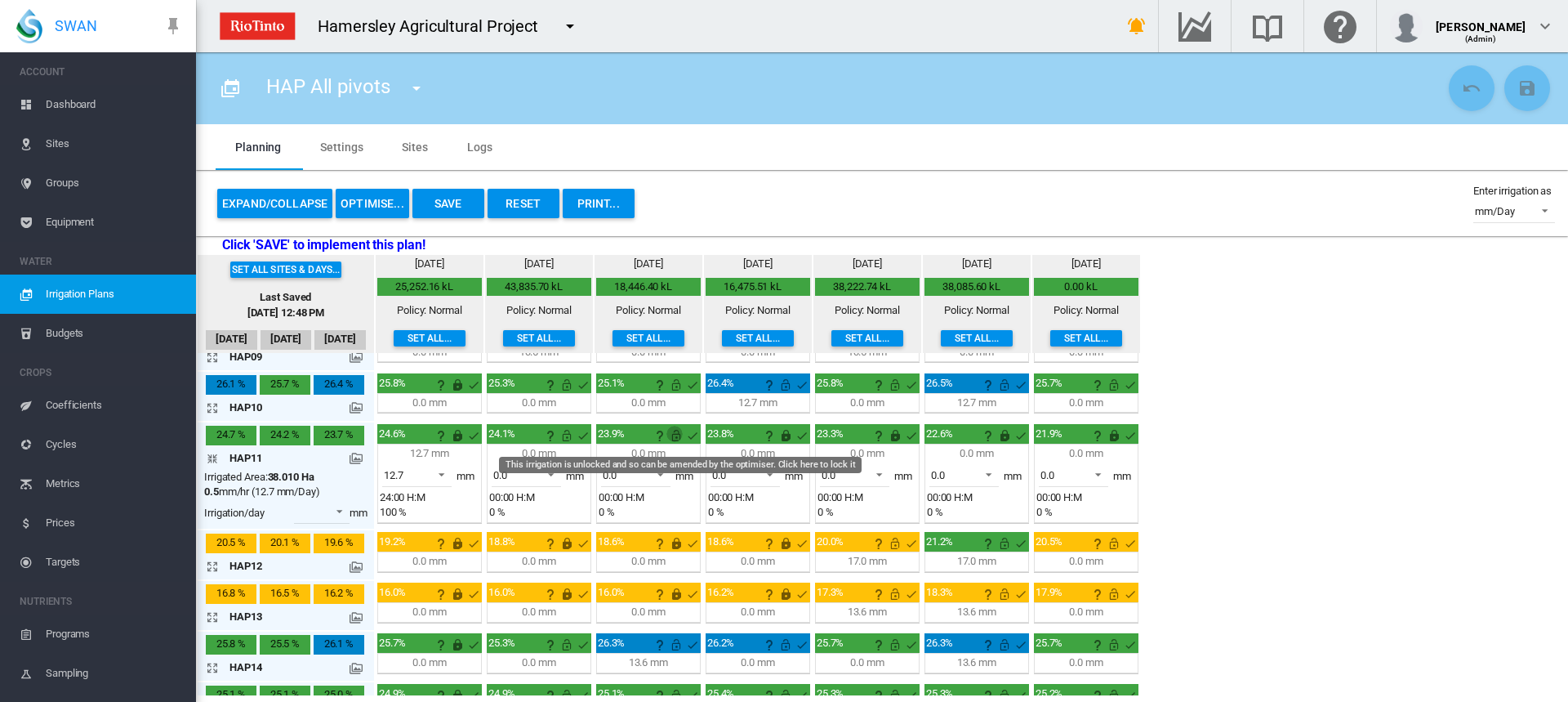
click at [675, 437] on md-icon "This irrigation is unlocked and so can be amended by the optimiser. Click here …" at bounding box center [675, 435] width 20 height 20
click at [570, 433] on md-icon "This irrigation is unlocked and so can be amended by the optimiser. Click here …" at bounding box center [566, 435] width 20 height 20
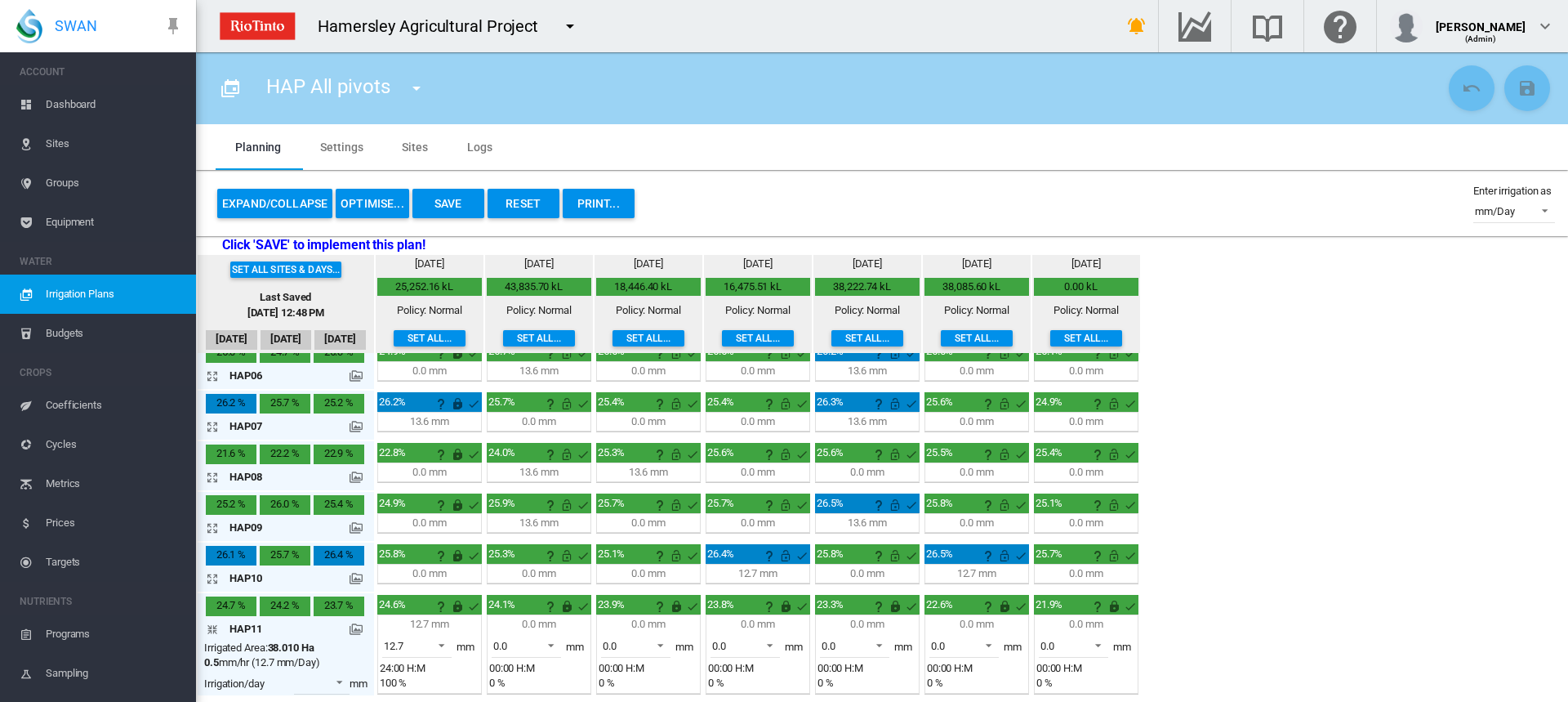
scroll to position [253, 0]
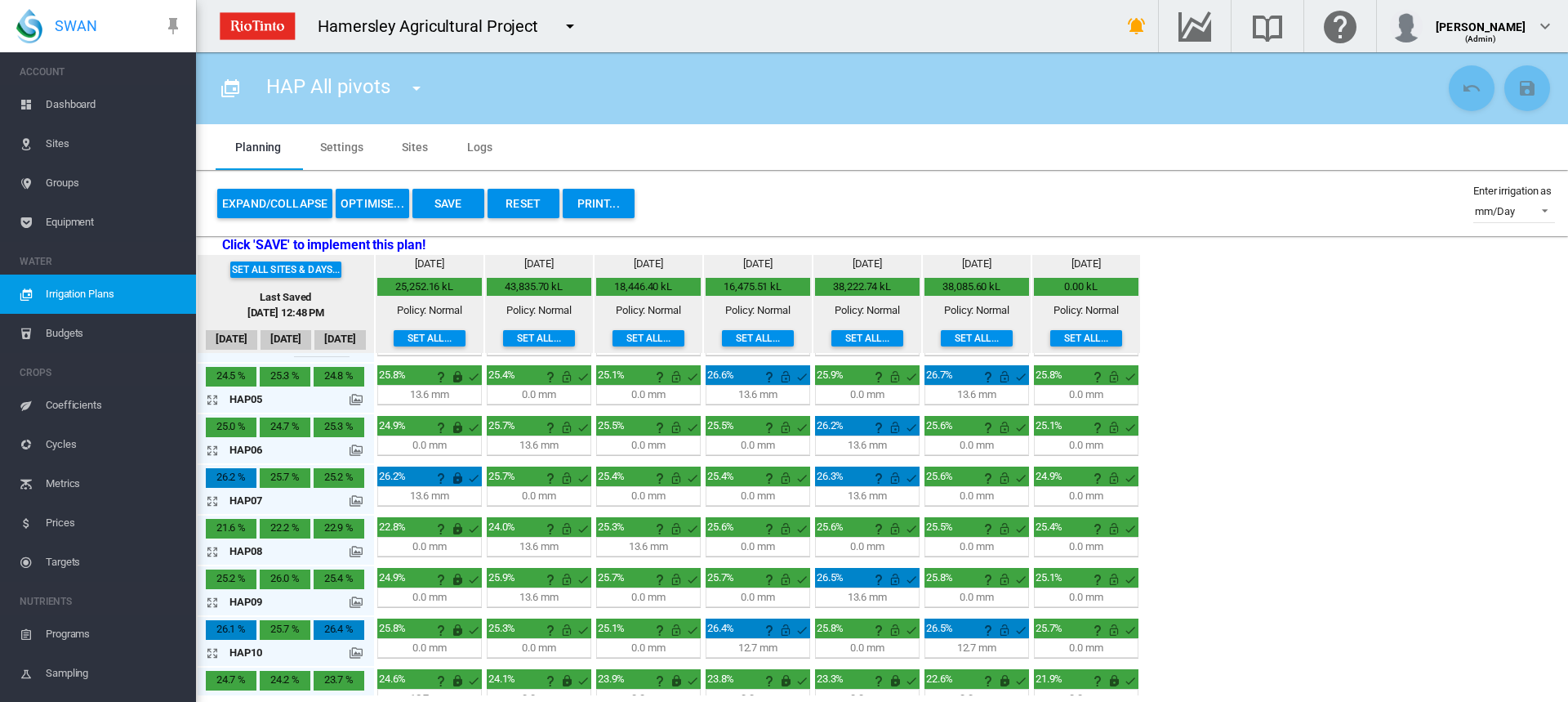
drag, startPoint x: 210, startPoint y: 399, endPoint x: 318, endPoint y: 391, distance: 108.3
click at [211, 399] on md-icon "icon-arrow-expand" at bounding box center [215, 399] width 20 height 20
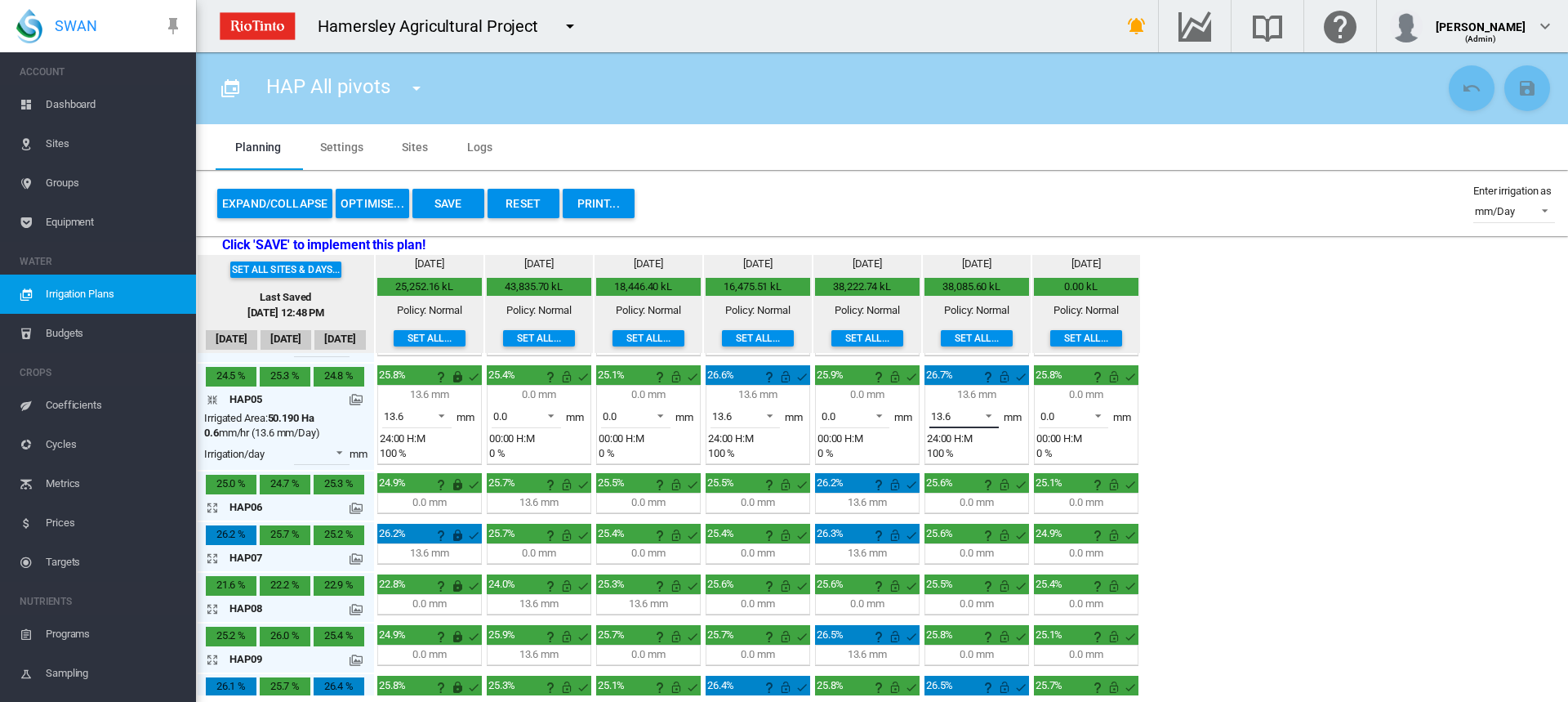
click at [988, 408] on span at bounding box center [983, 415] width 20 height 15
click at [972, 376] on md-option "0.0" at bounding box center [973, 377] width 111 height 39
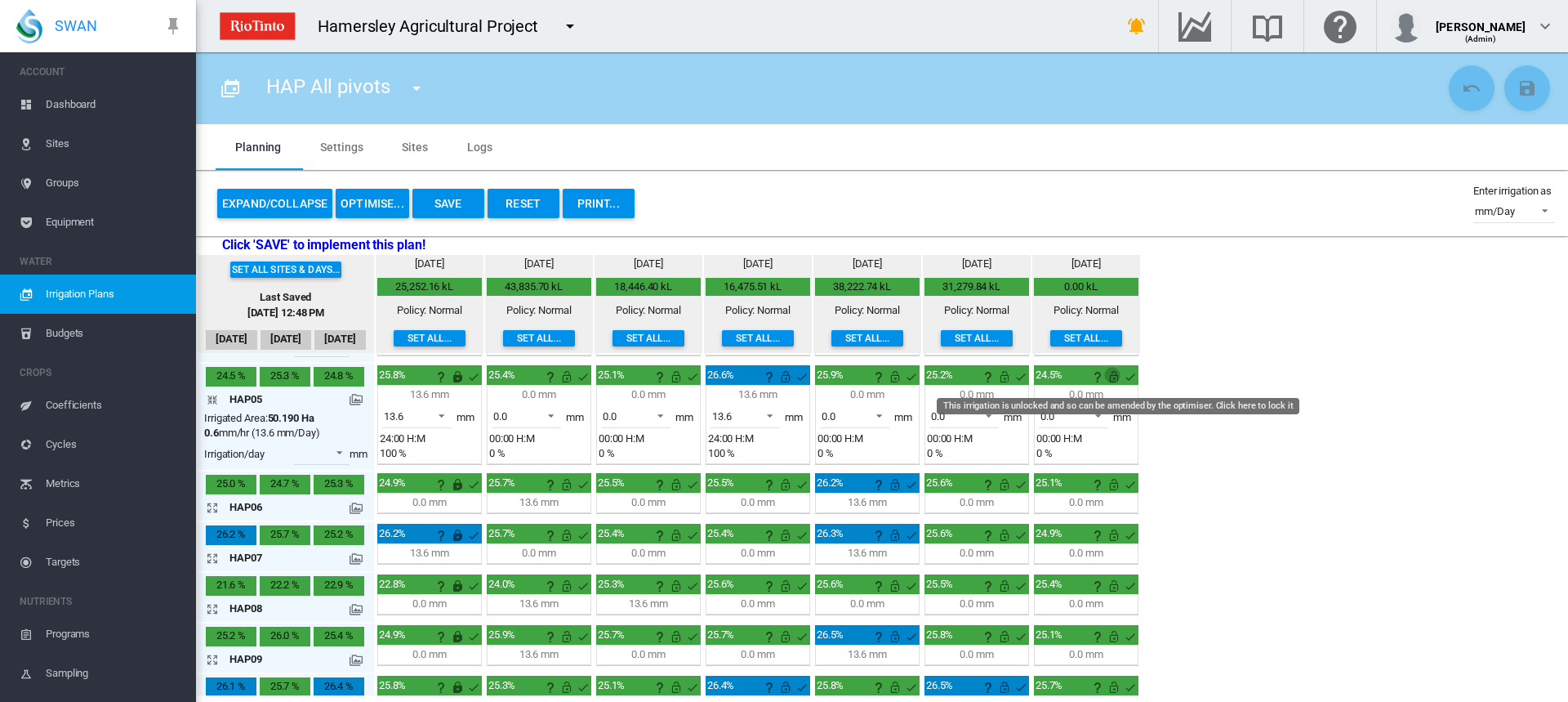
drag, startPoint x: 1113, startPoint y: 378, endPoint x: 1063, endPoint y: 379, distance: 50.0
click at [1113, 376] on md-icon "This irrigation is unlocked and so can be amended by the optimiser. Click here …" at bounding box center [1113, 376] width 20 height 20
click at [1001, 379] on md-icon "This irrigation is unlocked and so can be amended by the optimiser. Click here …" at bounding box center [1004, 376] width 20 height 20
click at [892, 376] on md-icon "This irrigation is unlocked and so can be amended by the optimiser. Click here …" at bounding box center [894, 376] width 20 height 20
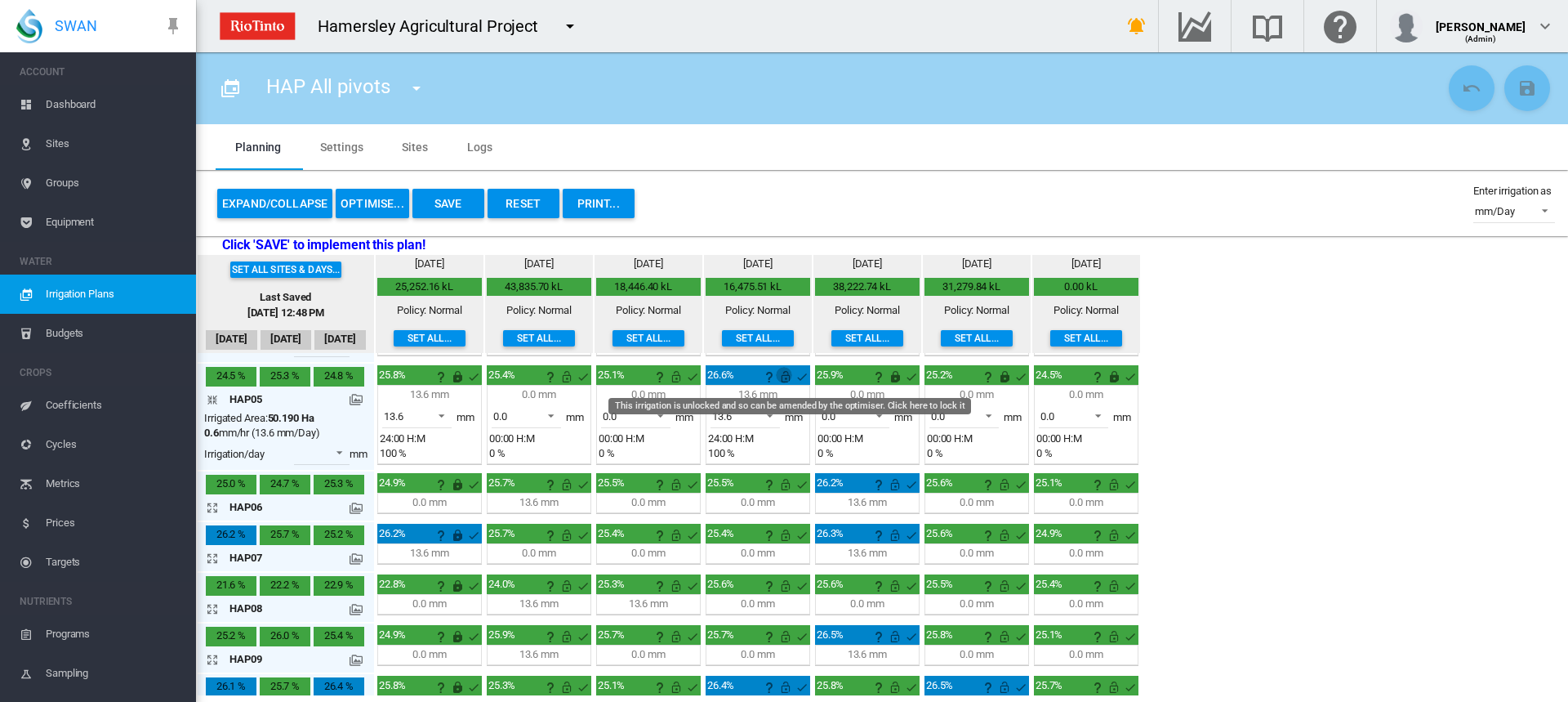
click at [784, 375] on md-icon "This irrigation is unlocked and so can be amended by the optimiser. Click here …" at bounding box center [785, 376] width 20 height 20
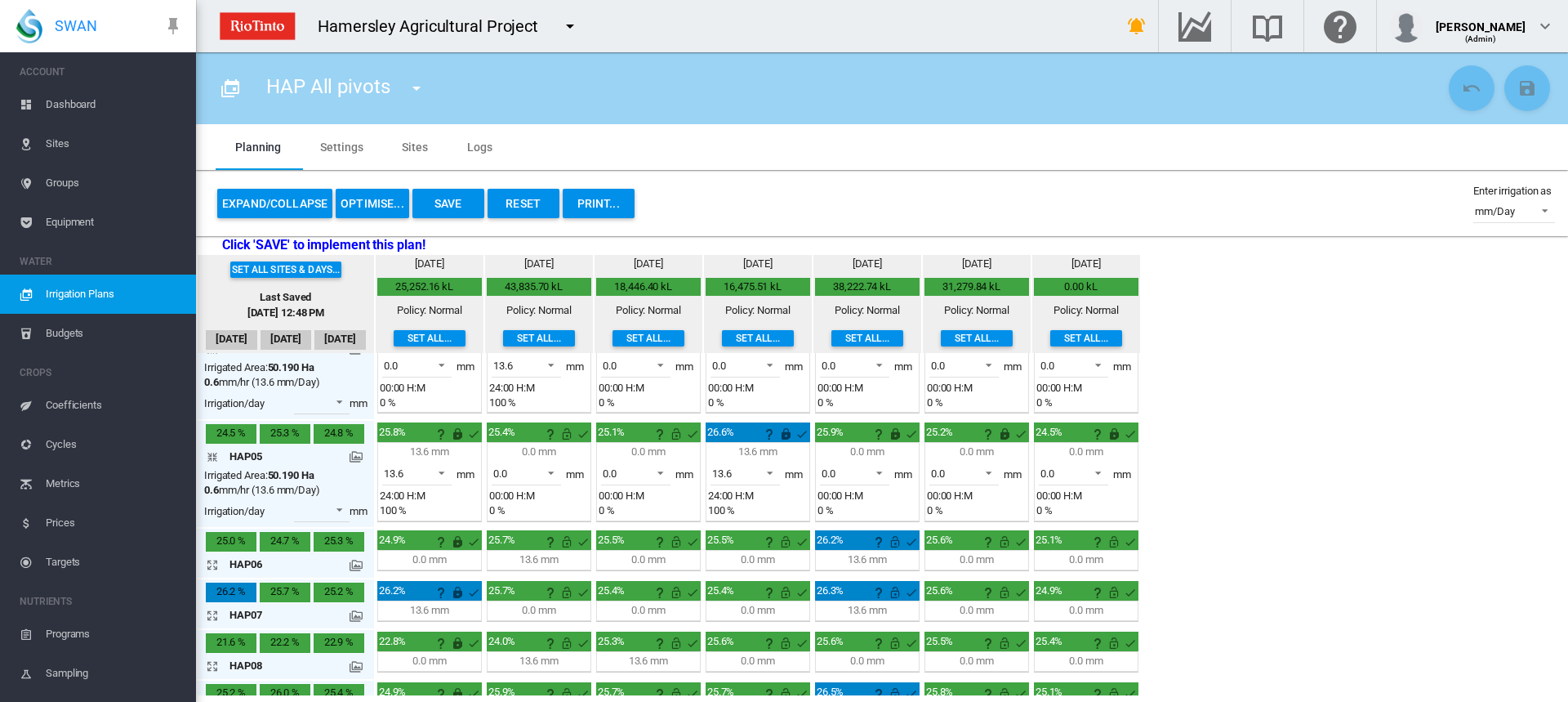
scroll to position [170, 0]
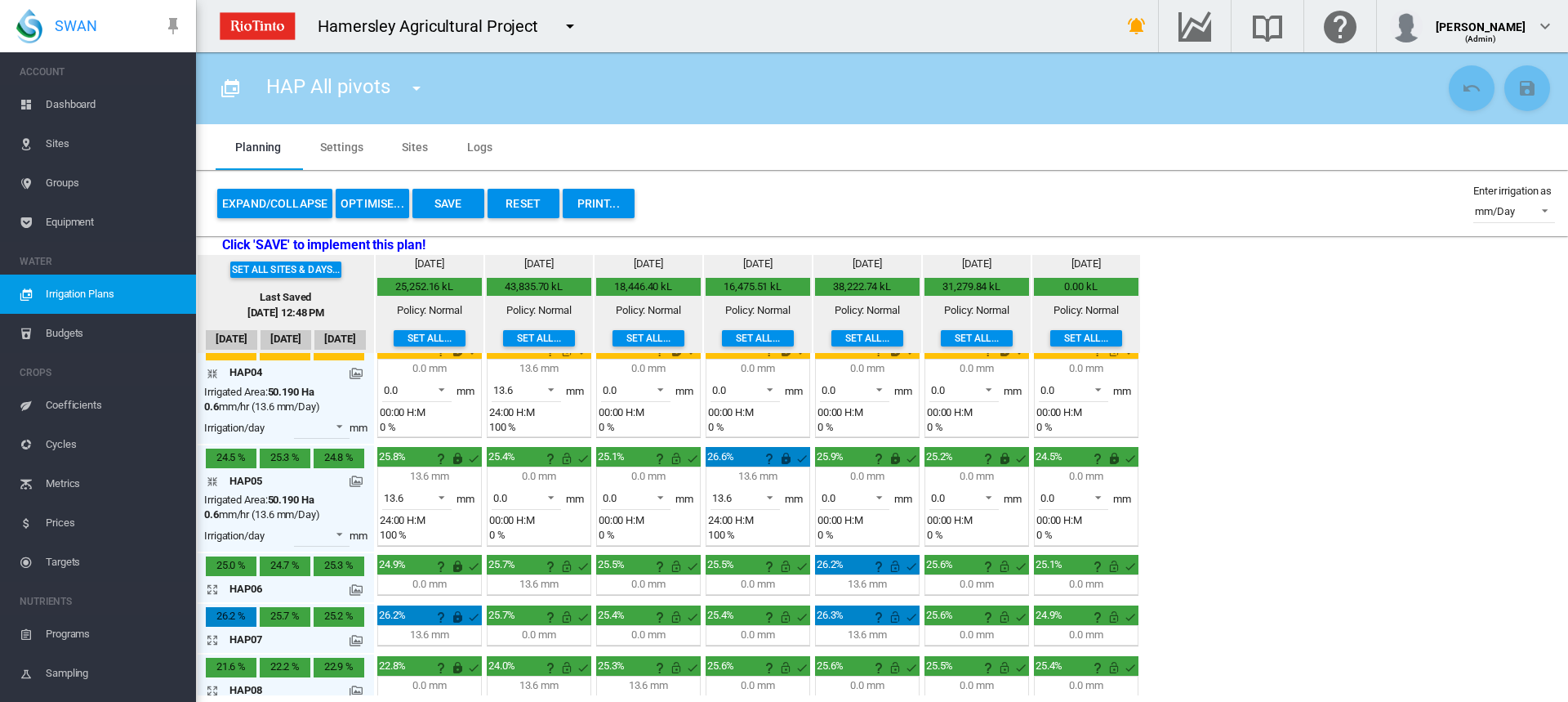
click at [354, 480] on md-icon at bounding box center [356, 481] width 13 height 13
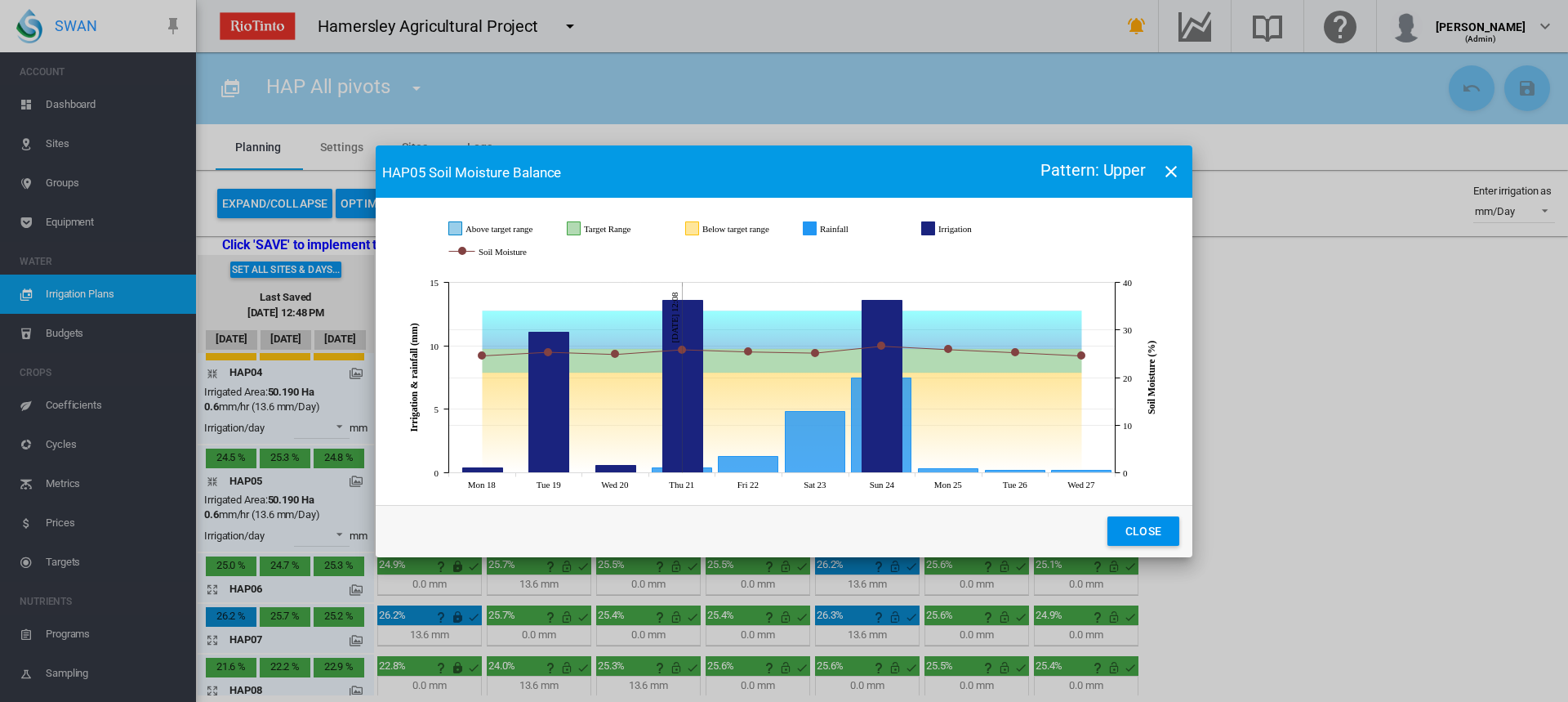
click at [1176, 169] on md-icon "icon-close" at bounding box center [1170, 171] width 20 height 20
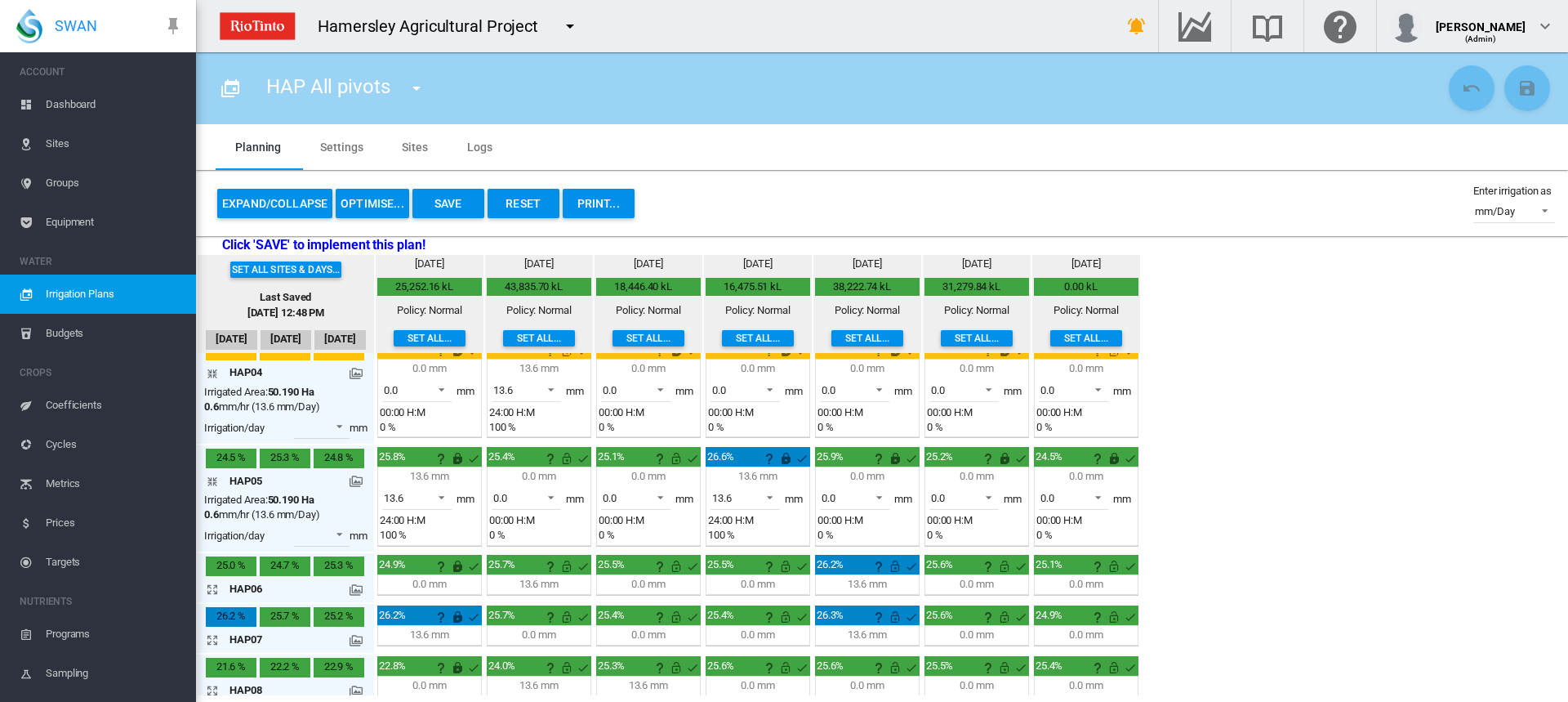
click at [356, 198] on button "OPTIMISE..." at bounding box center [372, 203] width 74 height 29
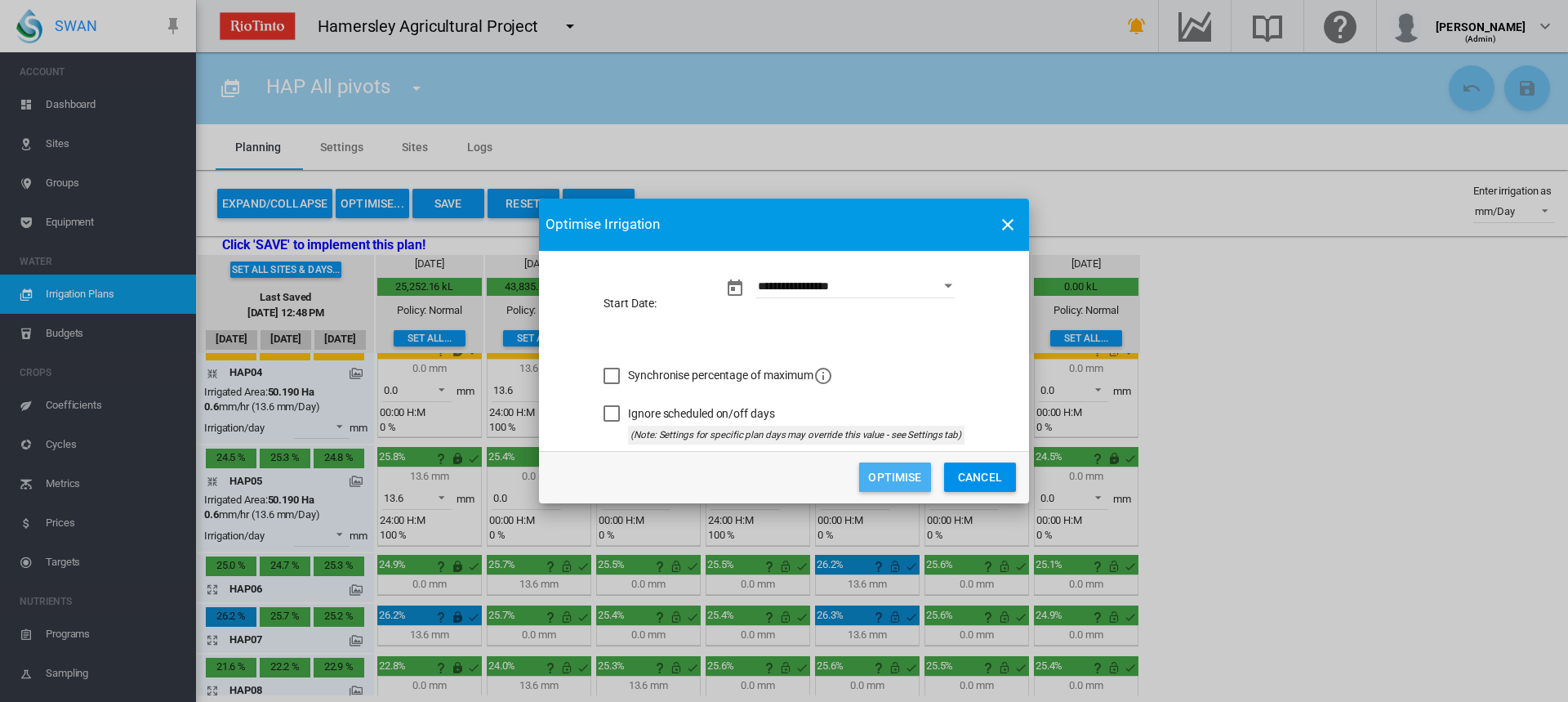
click at [925, 478] on button "Optimise" at bounding box center [894, 476] width 72 height 29
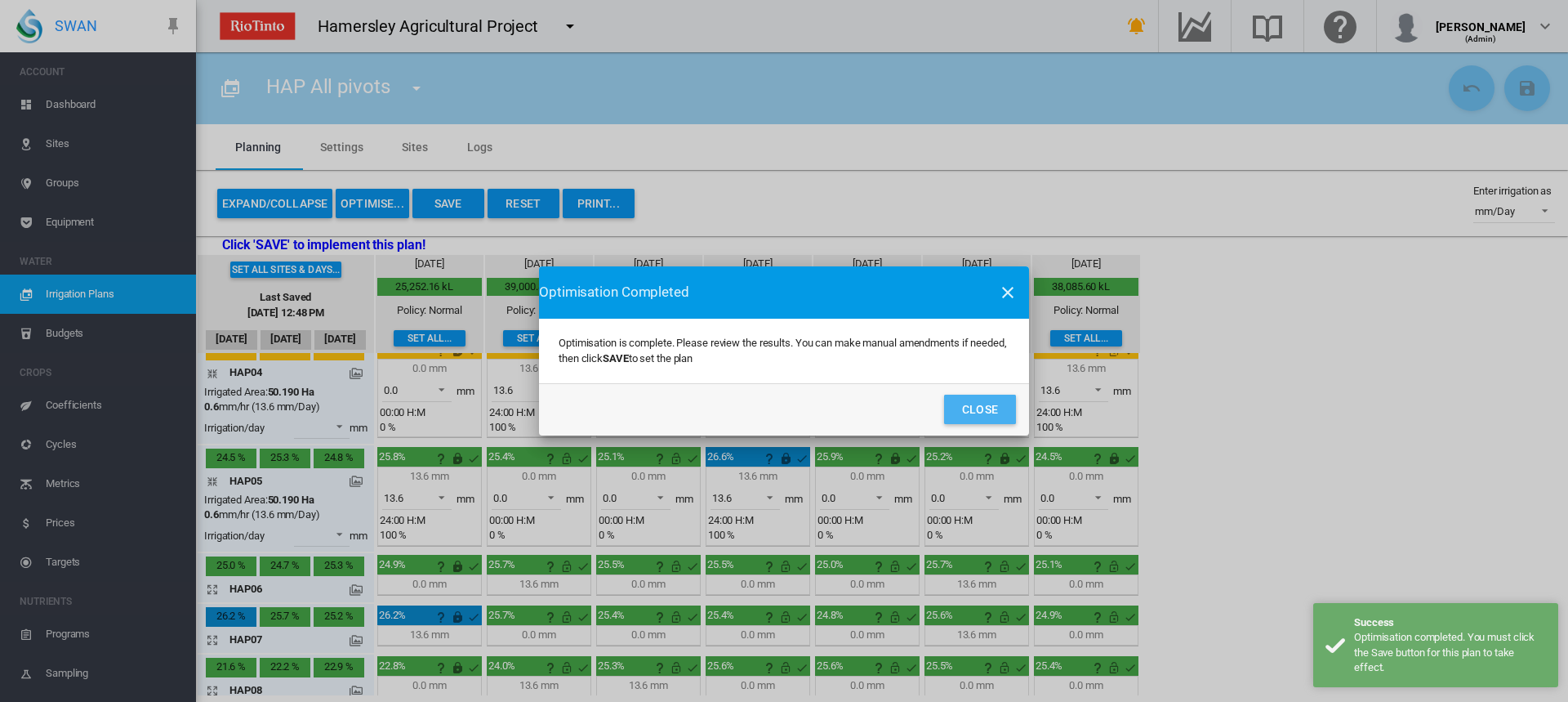
click at [996, 402] on button "Close" at bounding box center [980, 409] width 72 height 29
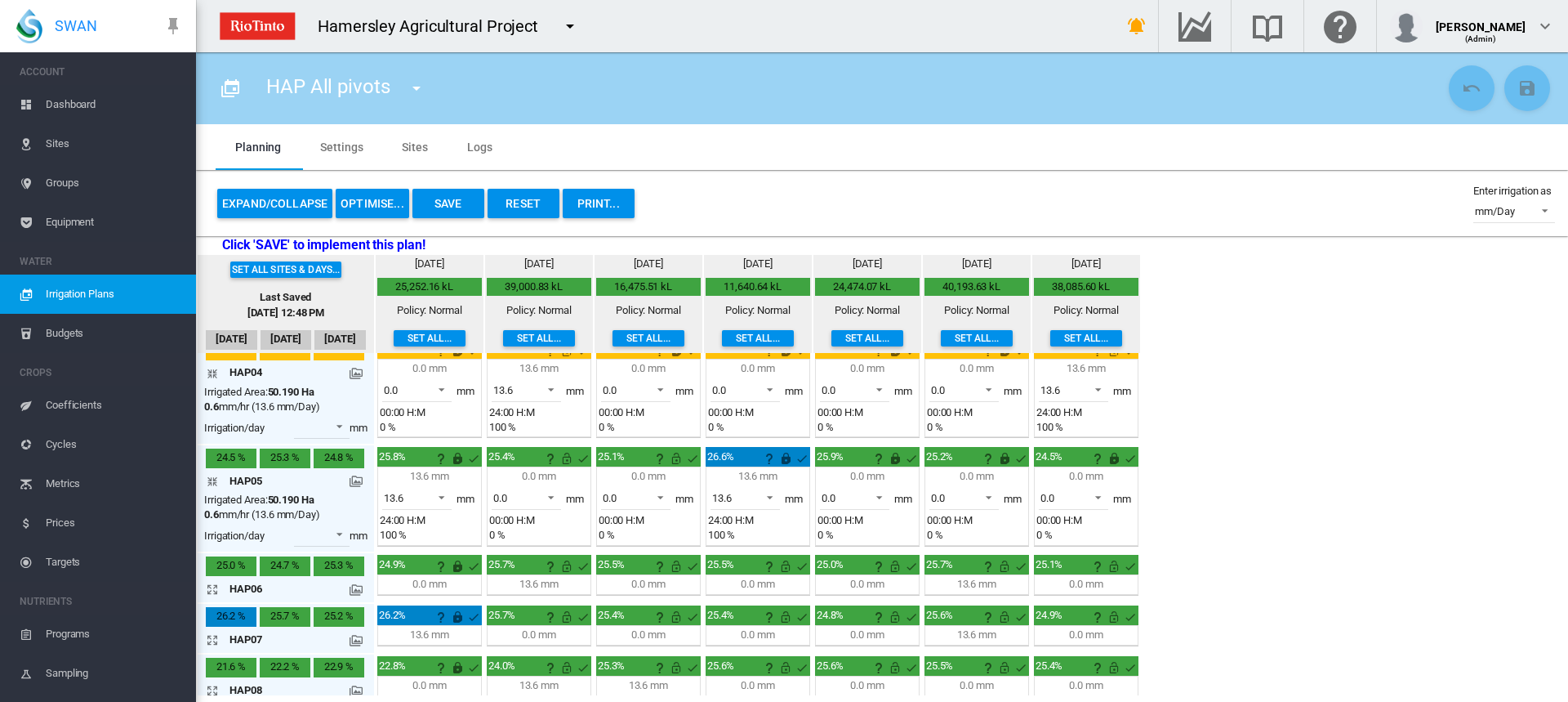
click at [211, 373] on md-icon "icon-arrow-collapse" at bounding box center [215, 373] width 20 height 20
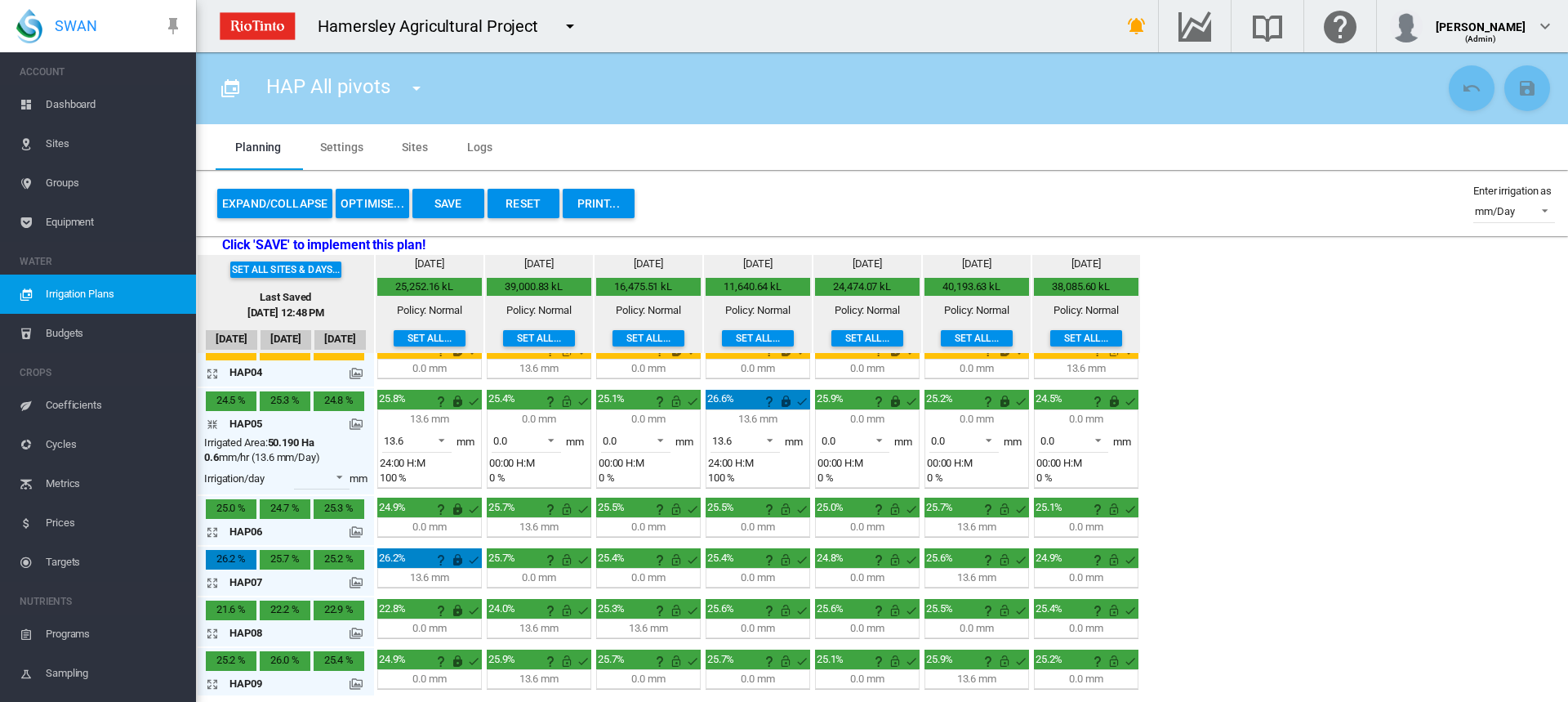
click at [209, 421] on md-icon "icon-arrow-collapse" at bounding box center [215, 424] width 20 height 20
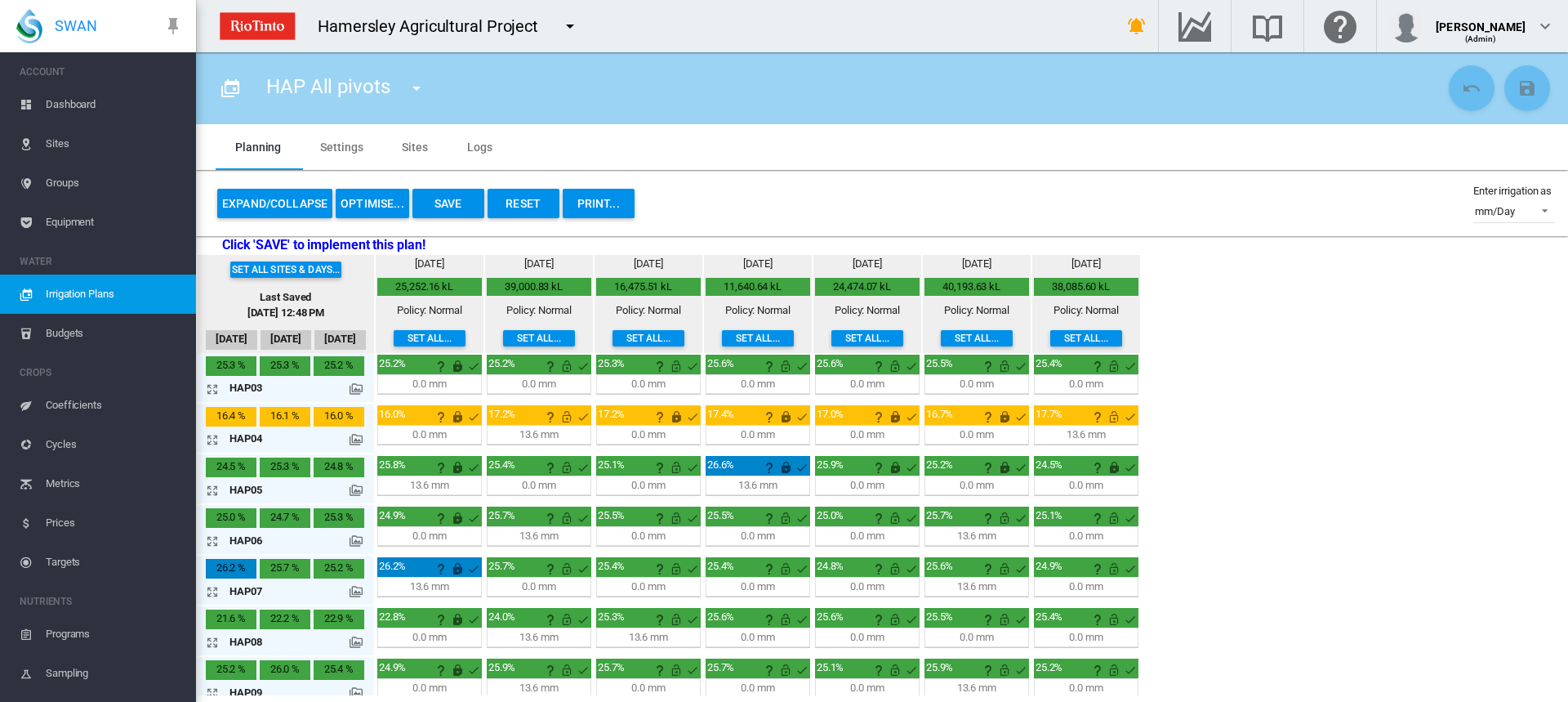
scroll to position [0, 0]
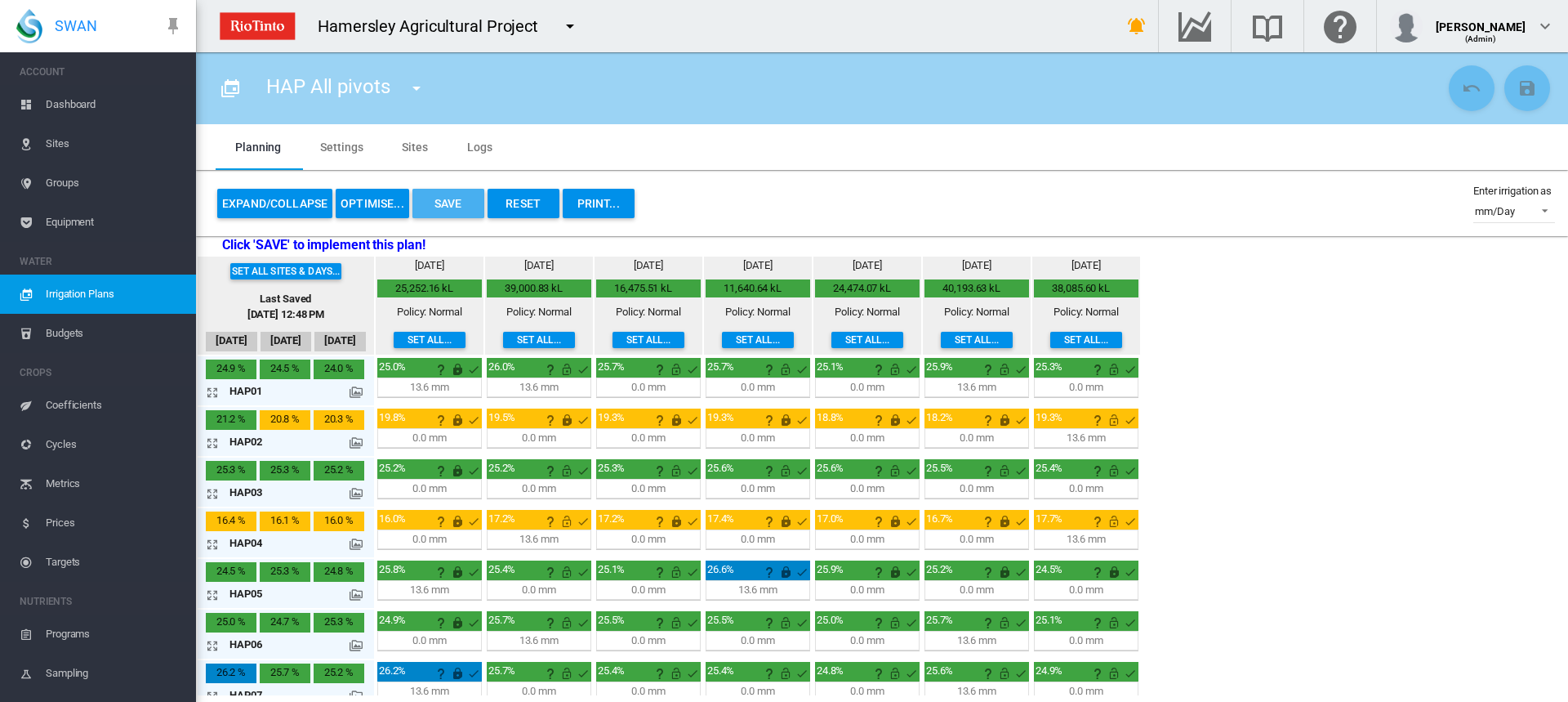
click at [461, 199] on button "Save" at bounding box center [448, 203] width 72 height 29
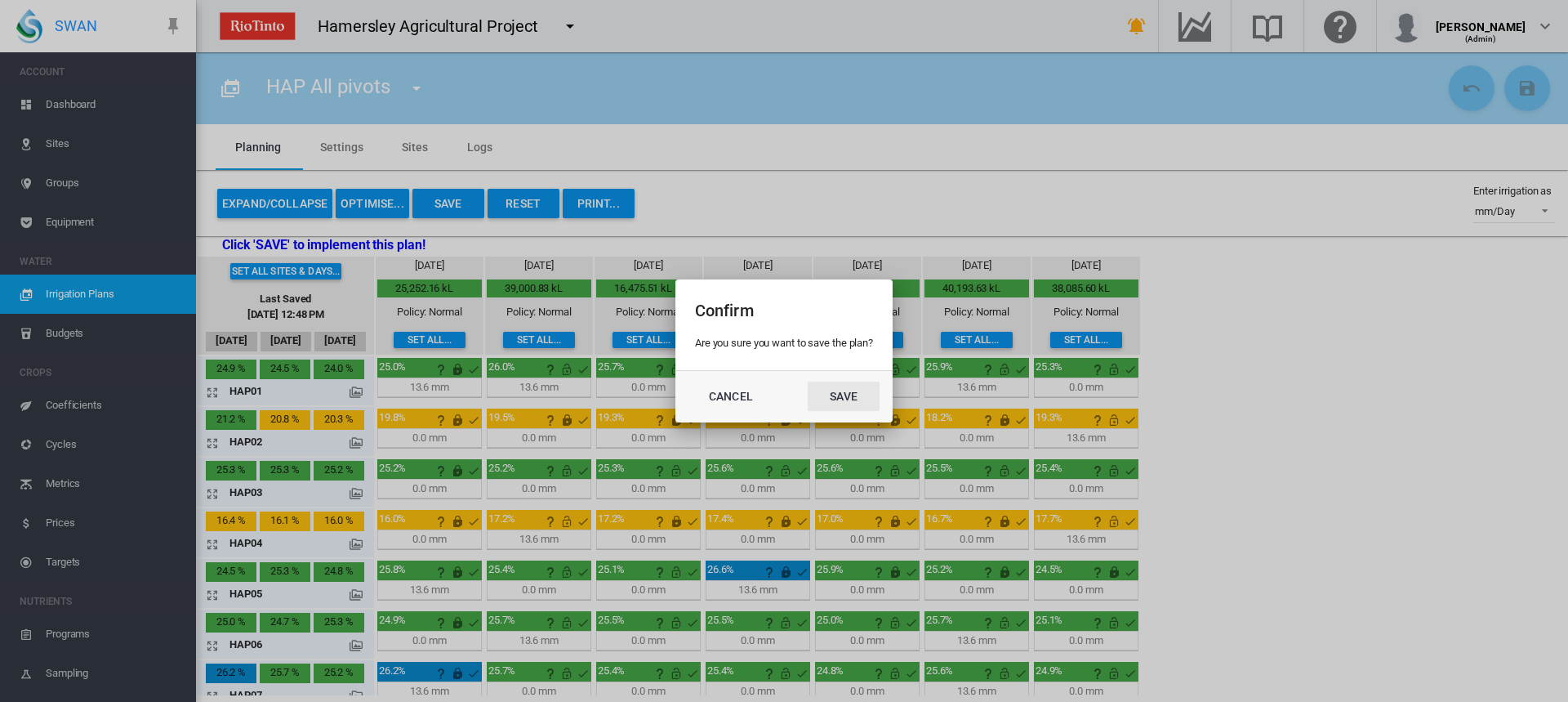
click at [830, 391] on button "Save" at bounding box center [843, 396] width 72 height 29
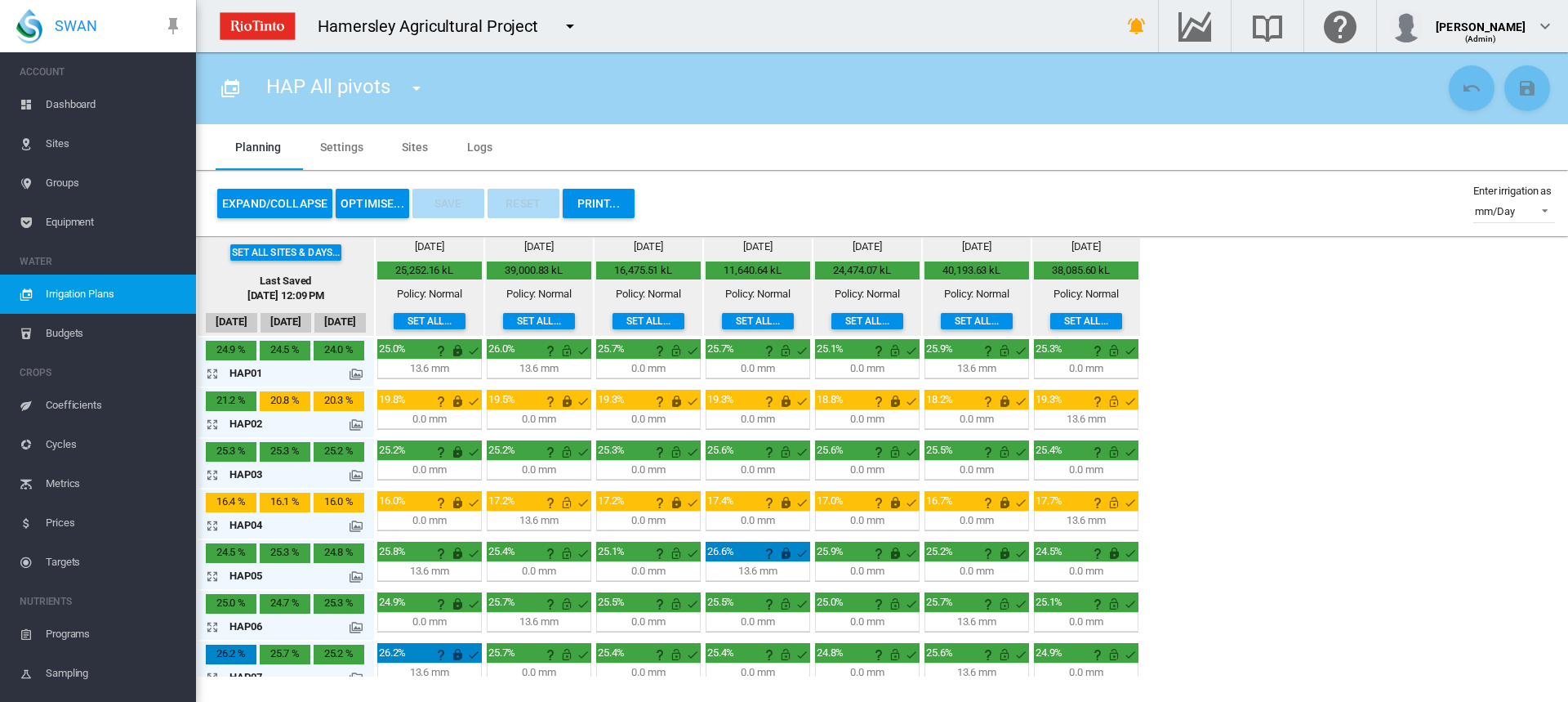
click at [209, 522] on md-icon "icon-arrow-expand" at bounding box center [215, 525] width 20 height 20
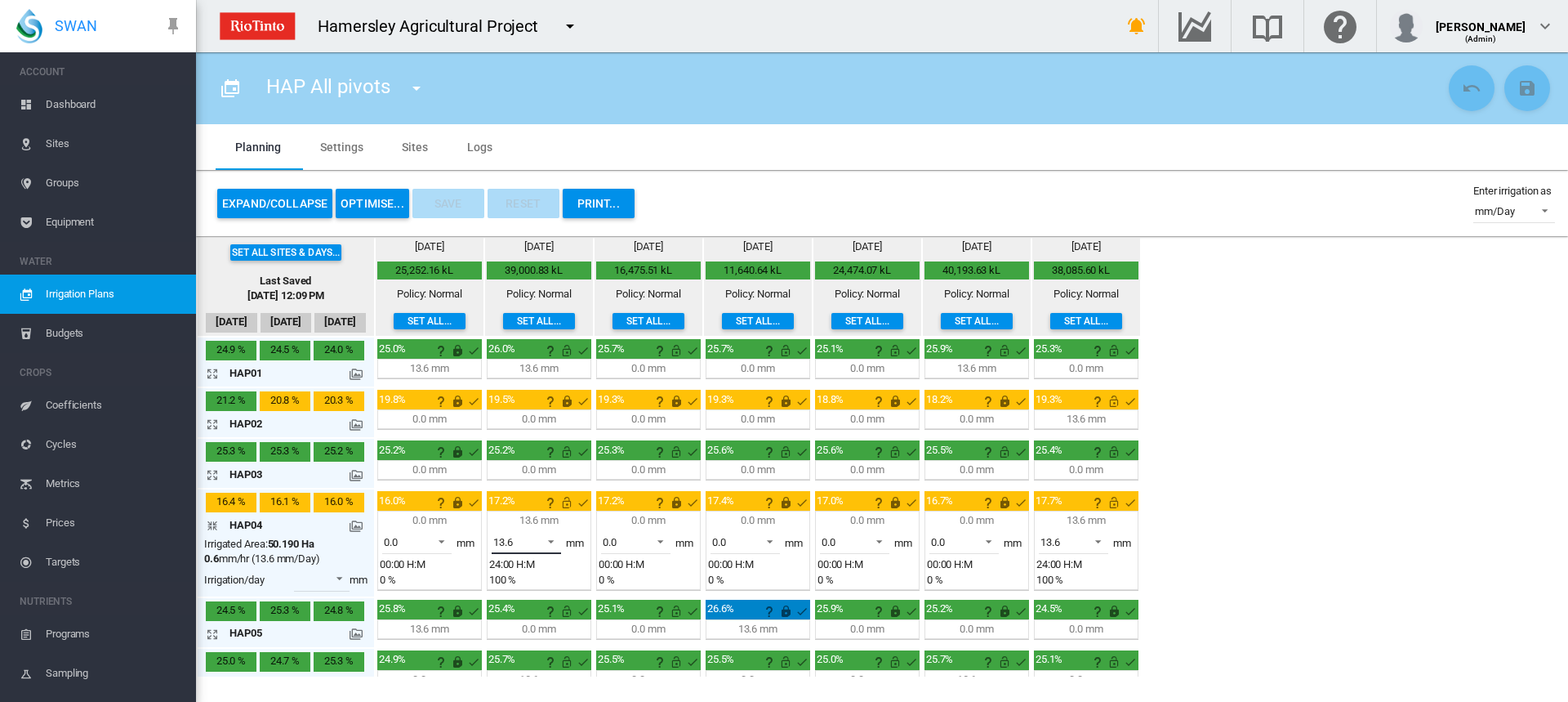
click at [555, 541] on span at bounding box center [545, 540] width 20 height 15
click at [546, 499] on md-option "0.0" at bounding box center [535, 504] width 111 height 39
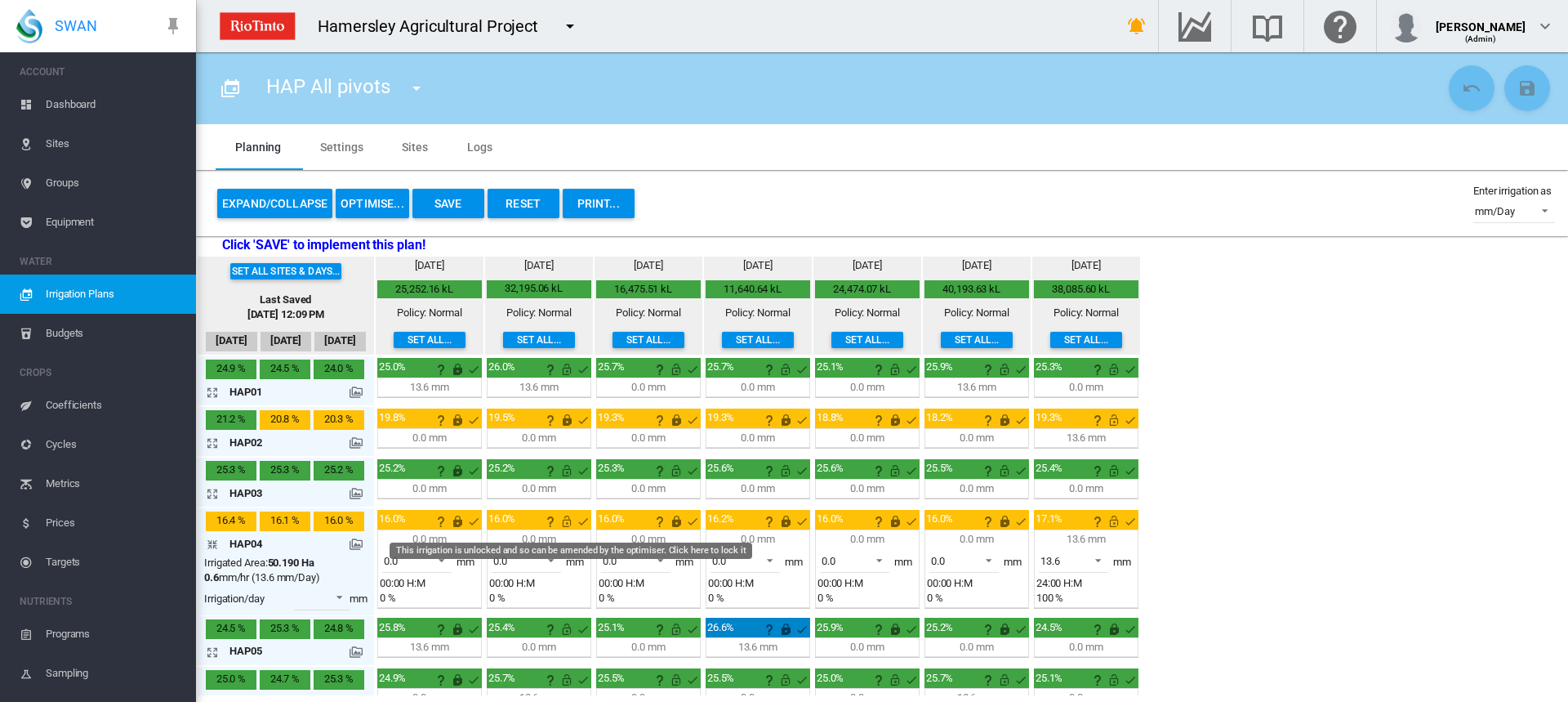
click at [566, 521] on md-icon "This irrigation is unlocked and so can be amended by the optimiser. Click here …" at bounding box center [566, 520] width 20 height 20
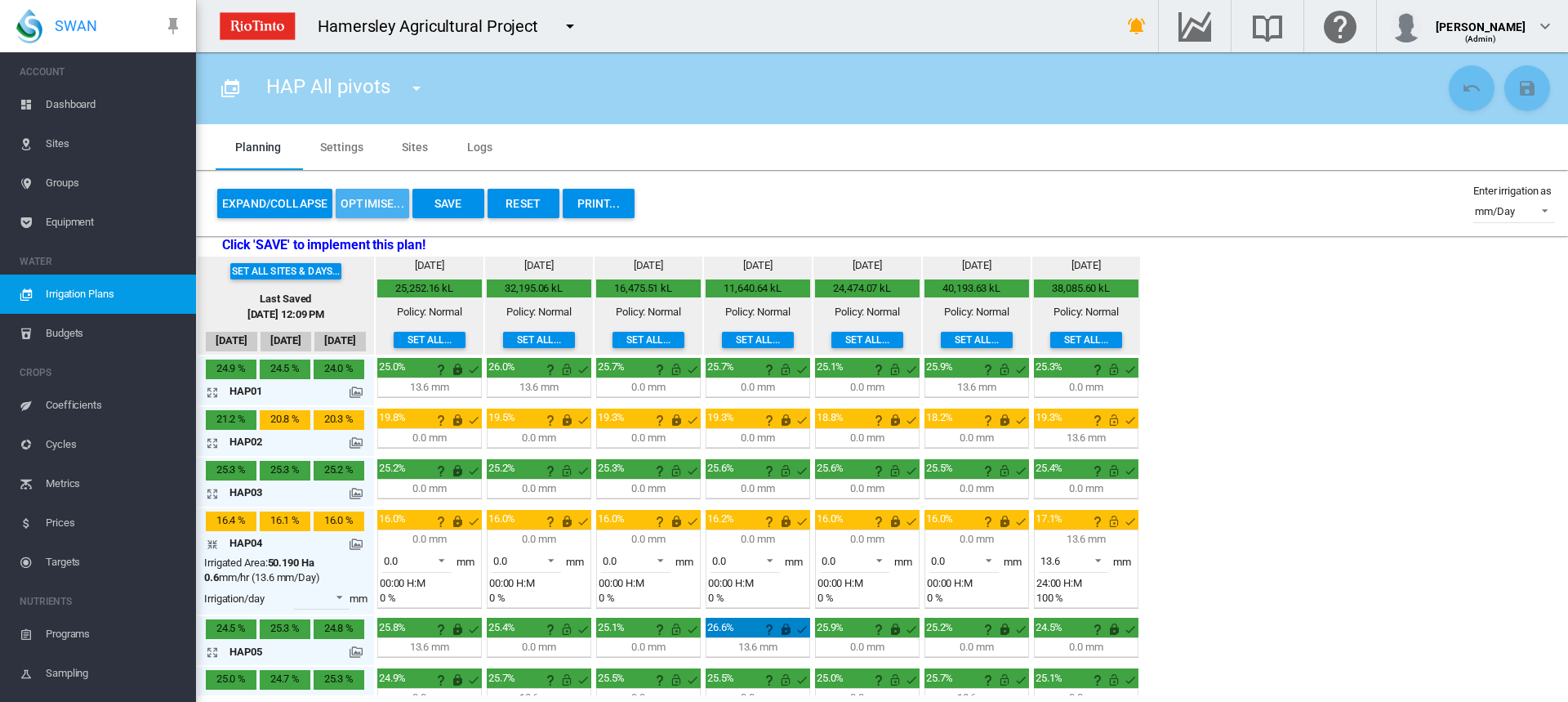
click at [386, 203] on button "OPTIMISE..." at bounding box center [372, 203] width 74 height 29
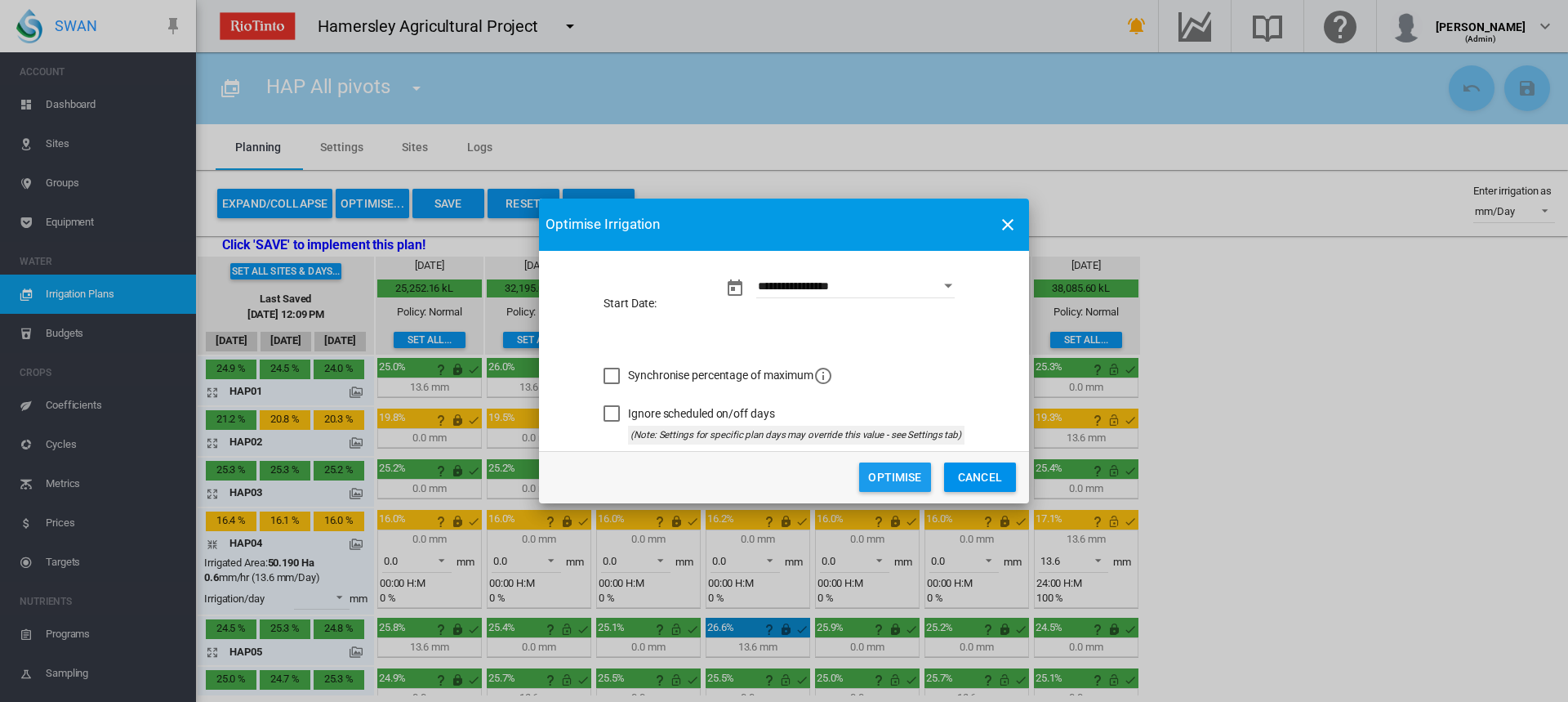
click at [918, 475] on button "Optimise" at bounding box center [894, 476] width 72 height 29
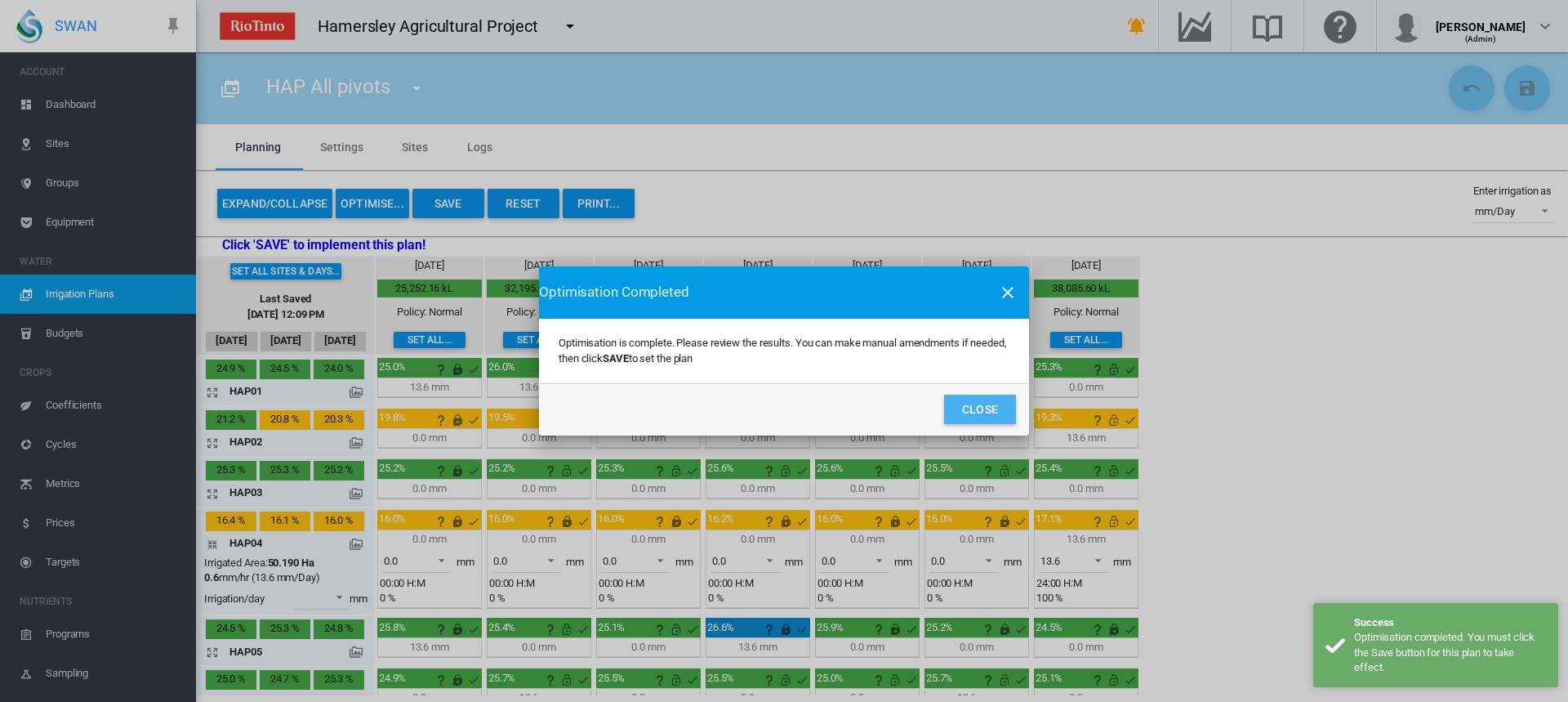
click at [980, 402] on button "Close" at bounding box center [980, 409] width 72 height 29
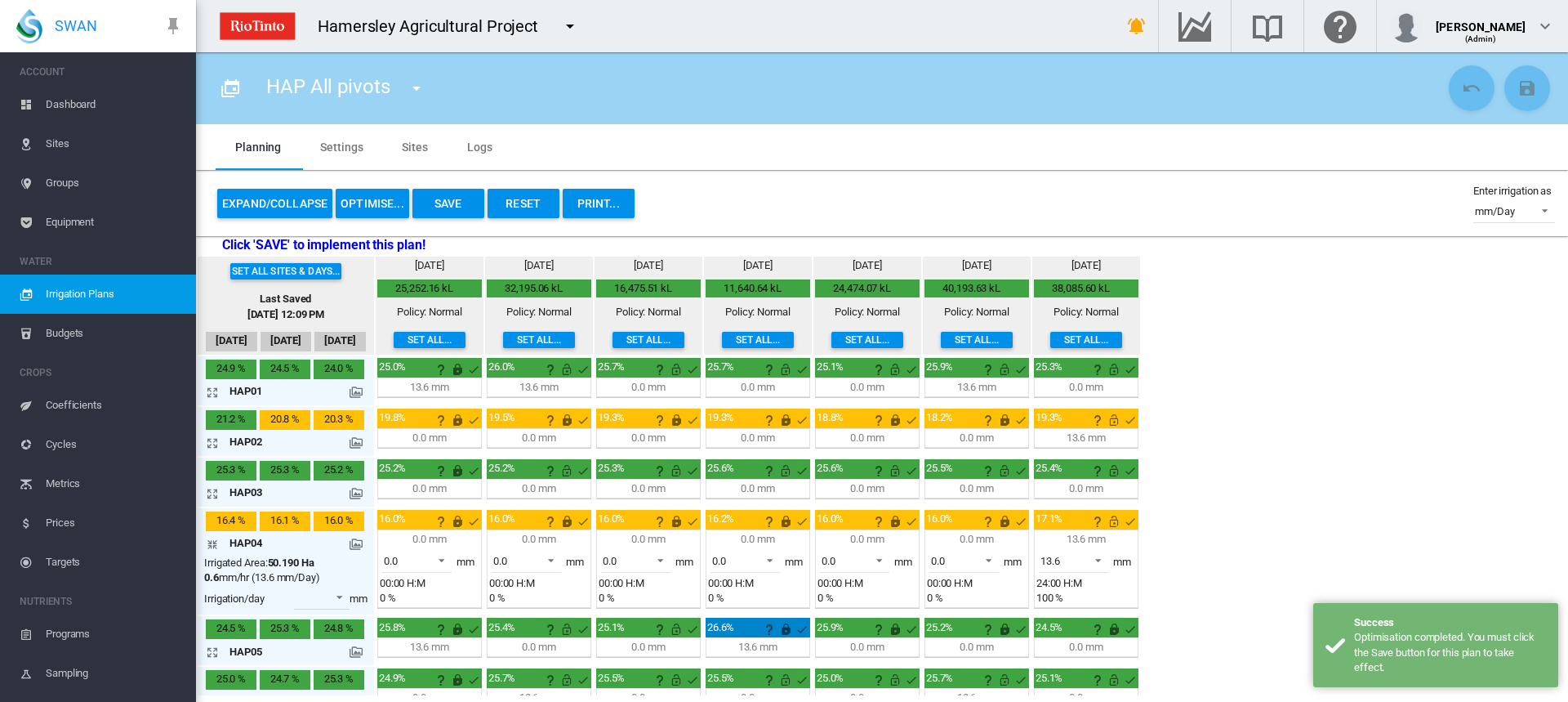
click at [458, 207] on button "Save" at bounding box center [448, 203] width 72 height 29
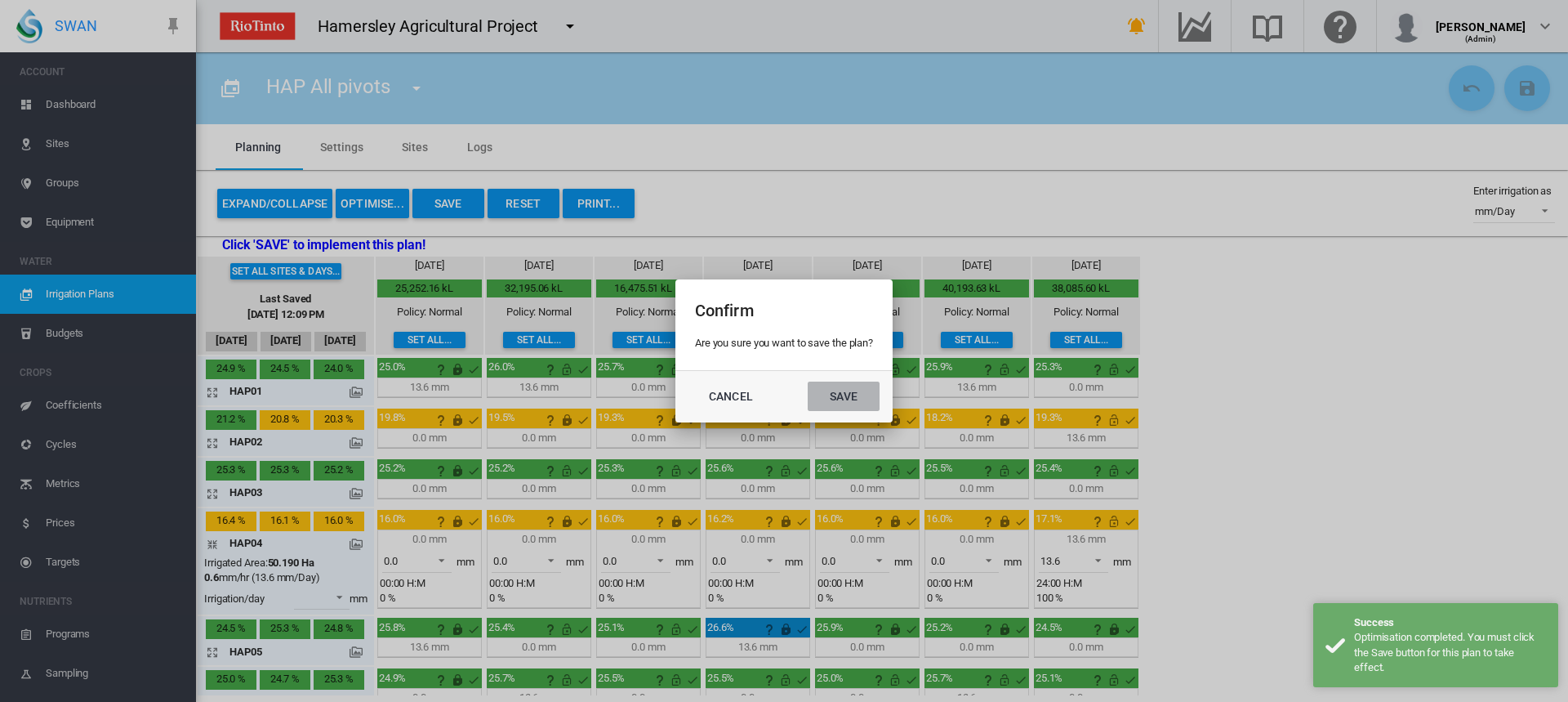
click at [851, 399] on button "Save" at bounding box center [843, 396] width 72 height 29
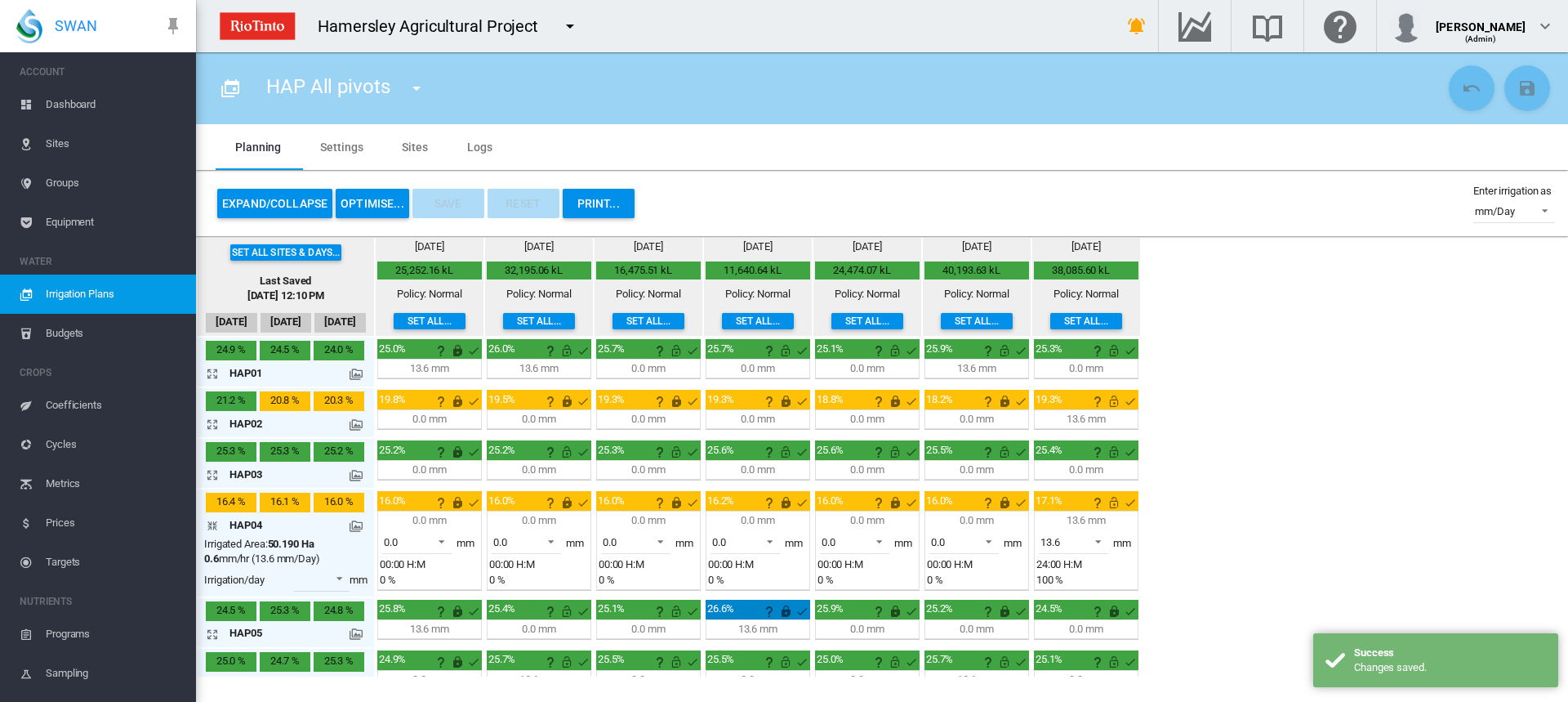
click at [213, 542] on div "Irrigated Area: 50.190 Ha" at bounding box center [259, 544] width 110 height 15
click at [208, 524] on md-icon "icon-arrow-collapse" at bounding box center [215, 525] width 20 height 20
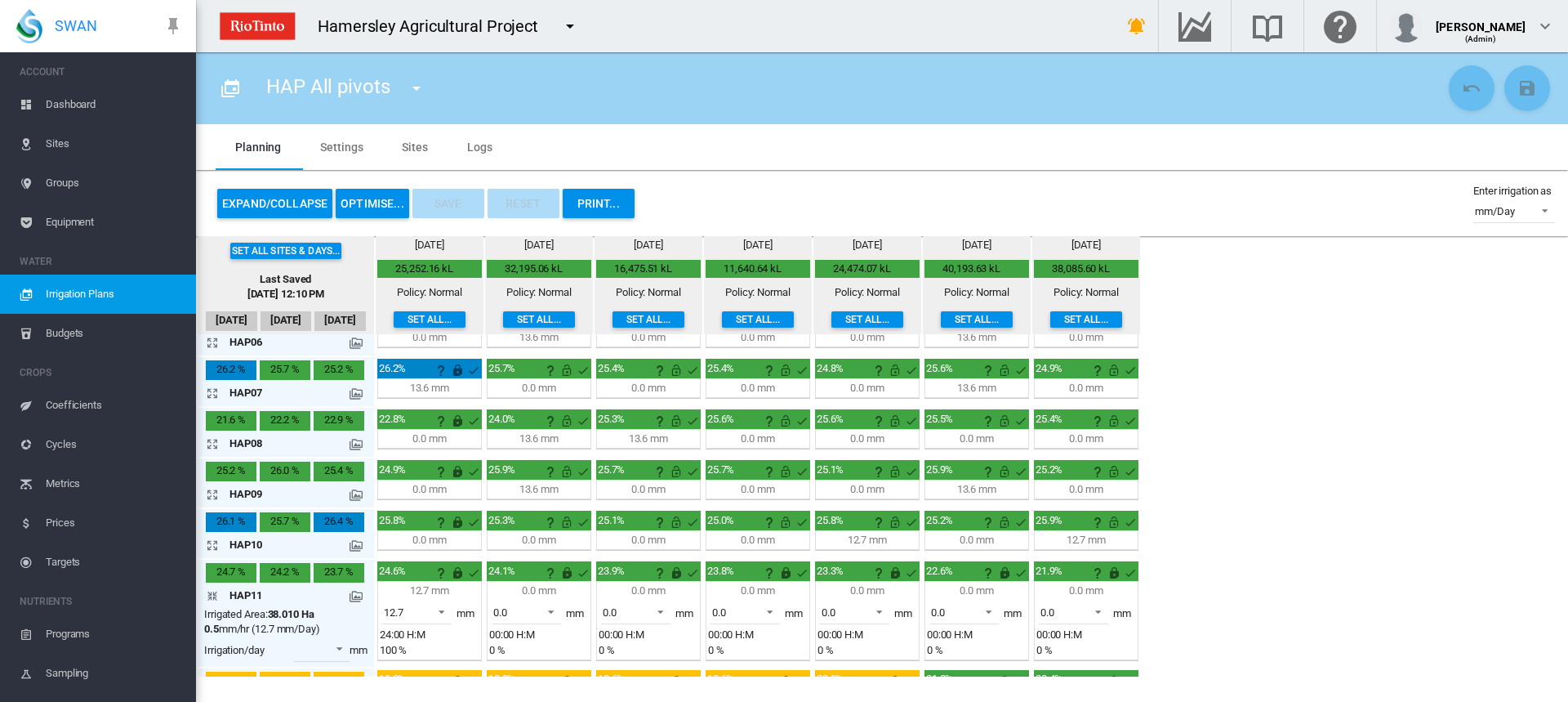
scroll to position [327, 0]
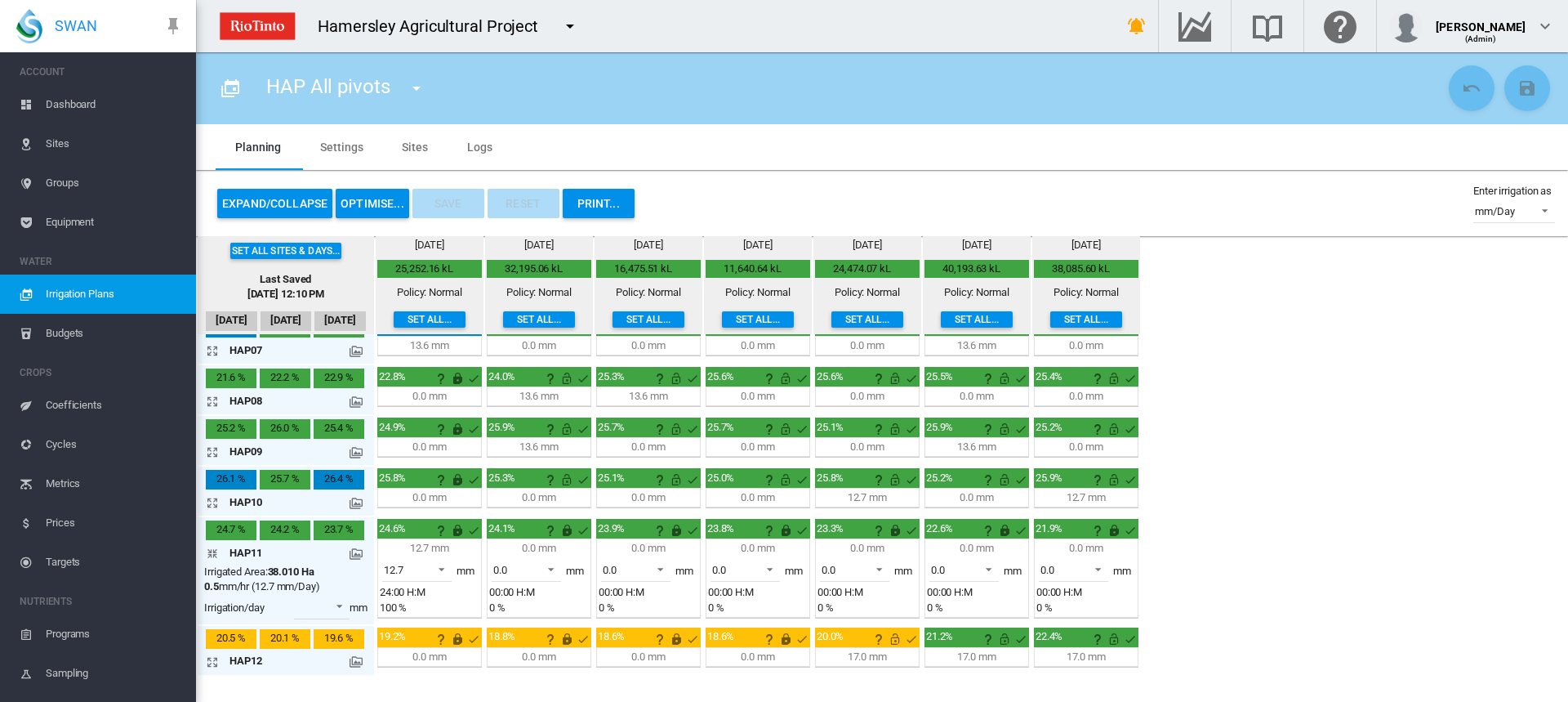
click at [215, 551] on md-icon "icon-arrow-collapse" at bounding box center [215, 552] width 20 height 20
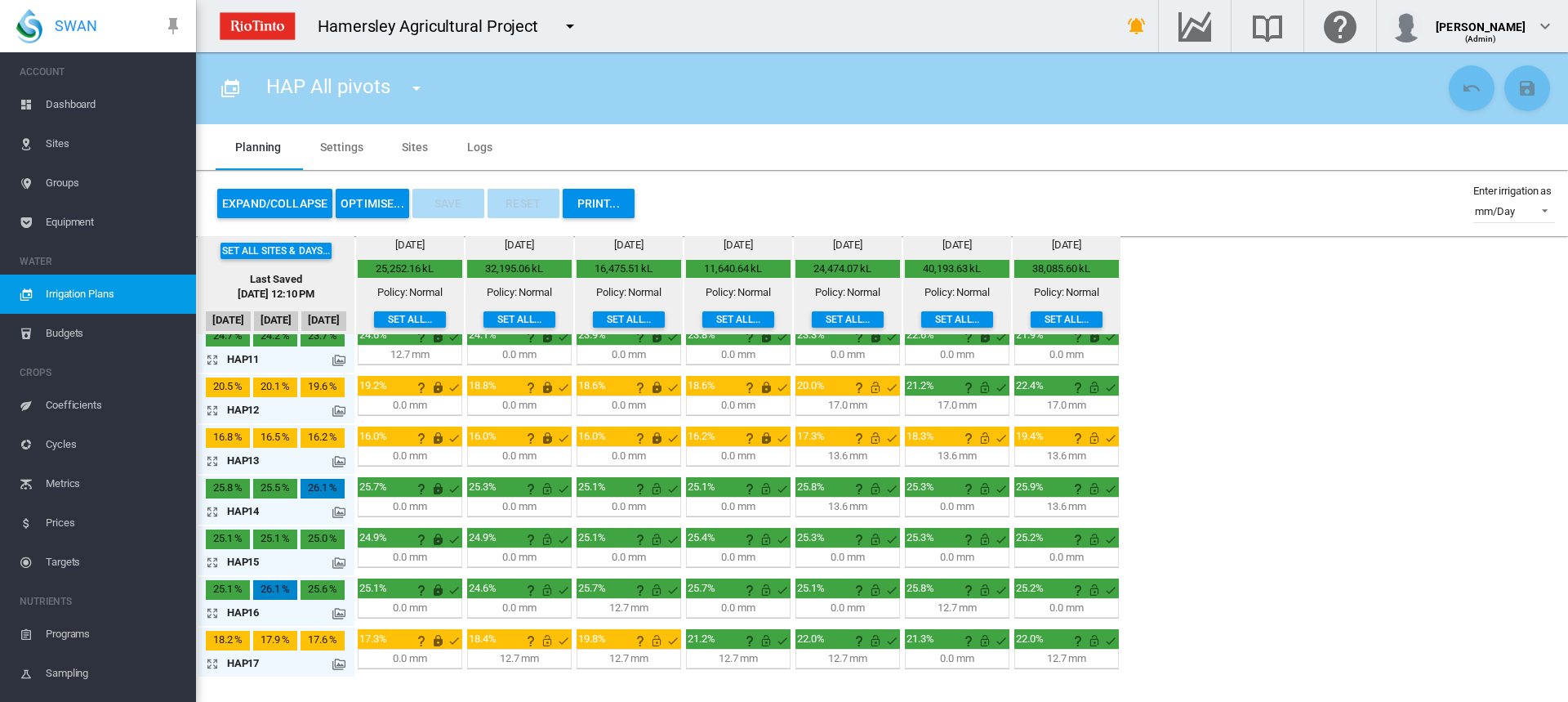
scroll to position [522, 0]
